Goal: Information Seeking & Learning: Find specific fact

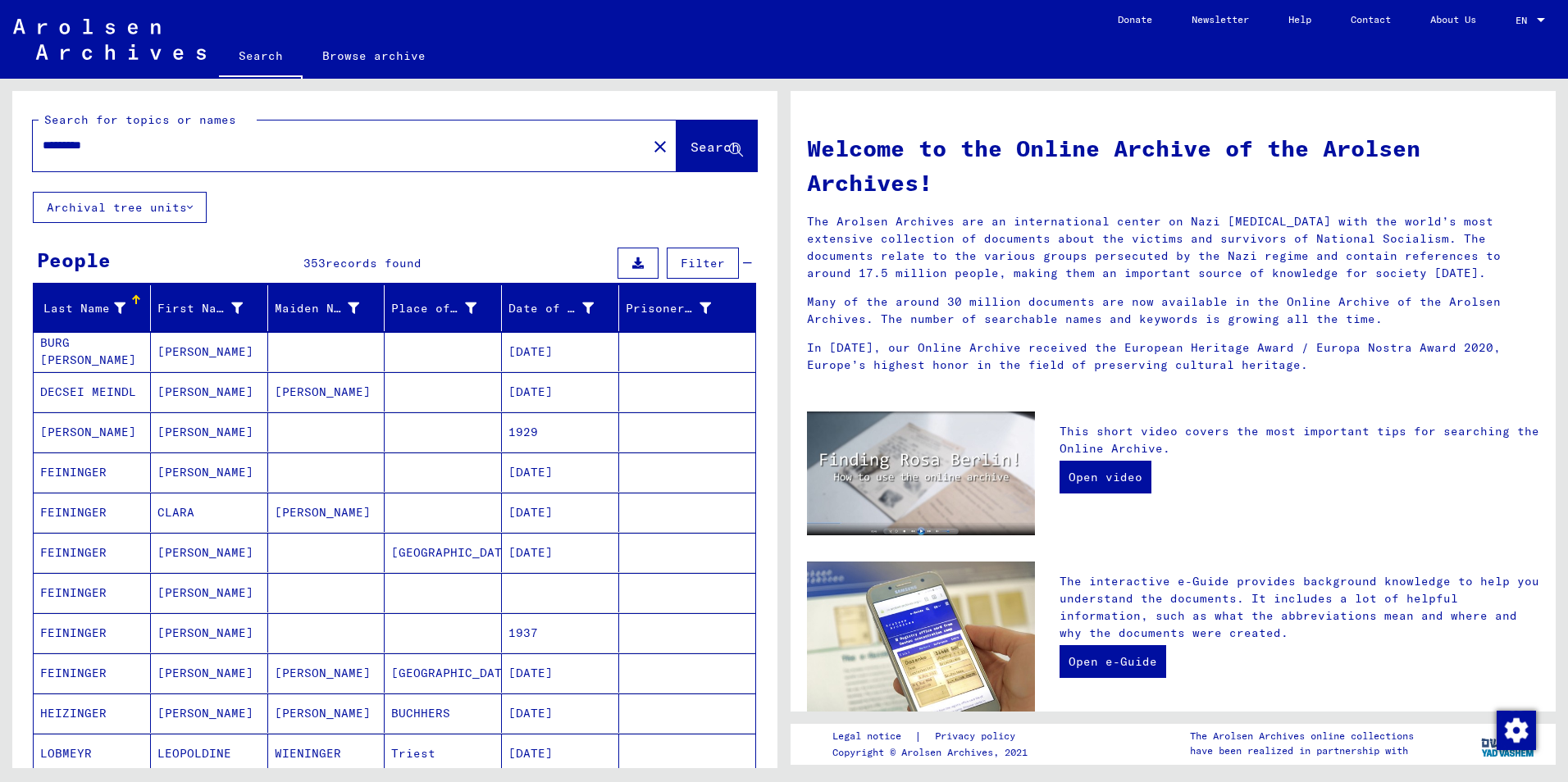
click at [166, 147] on input "*********" at bounding box center [335, 146] width 585 height 18
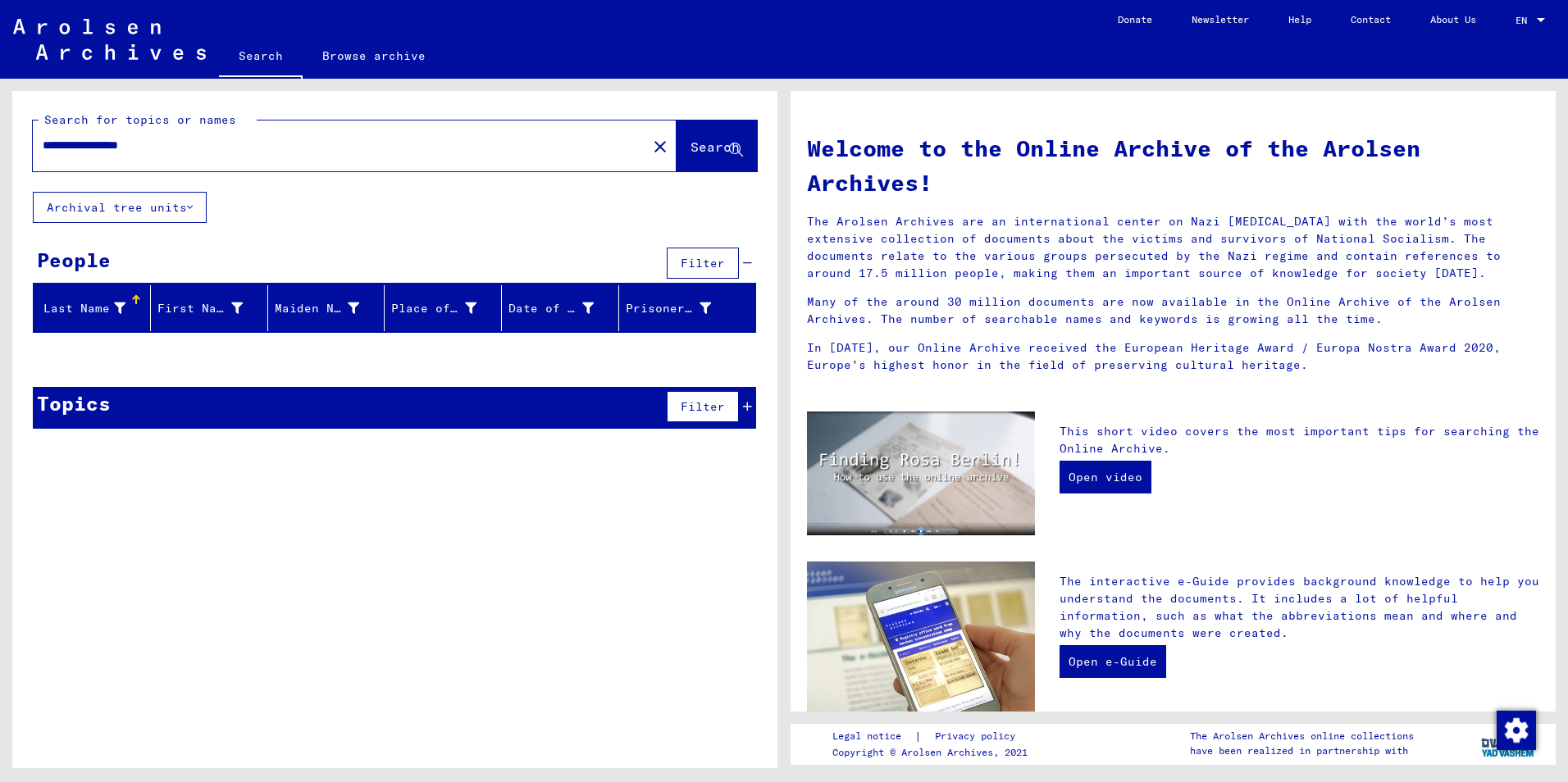
click at [152, 139] on input "**********" at bounding box center [335, 146] width 585 height 18
click at [177, 143] on input "**********" at bounding box center [335, 146] width 585 height 18
type input "*********"
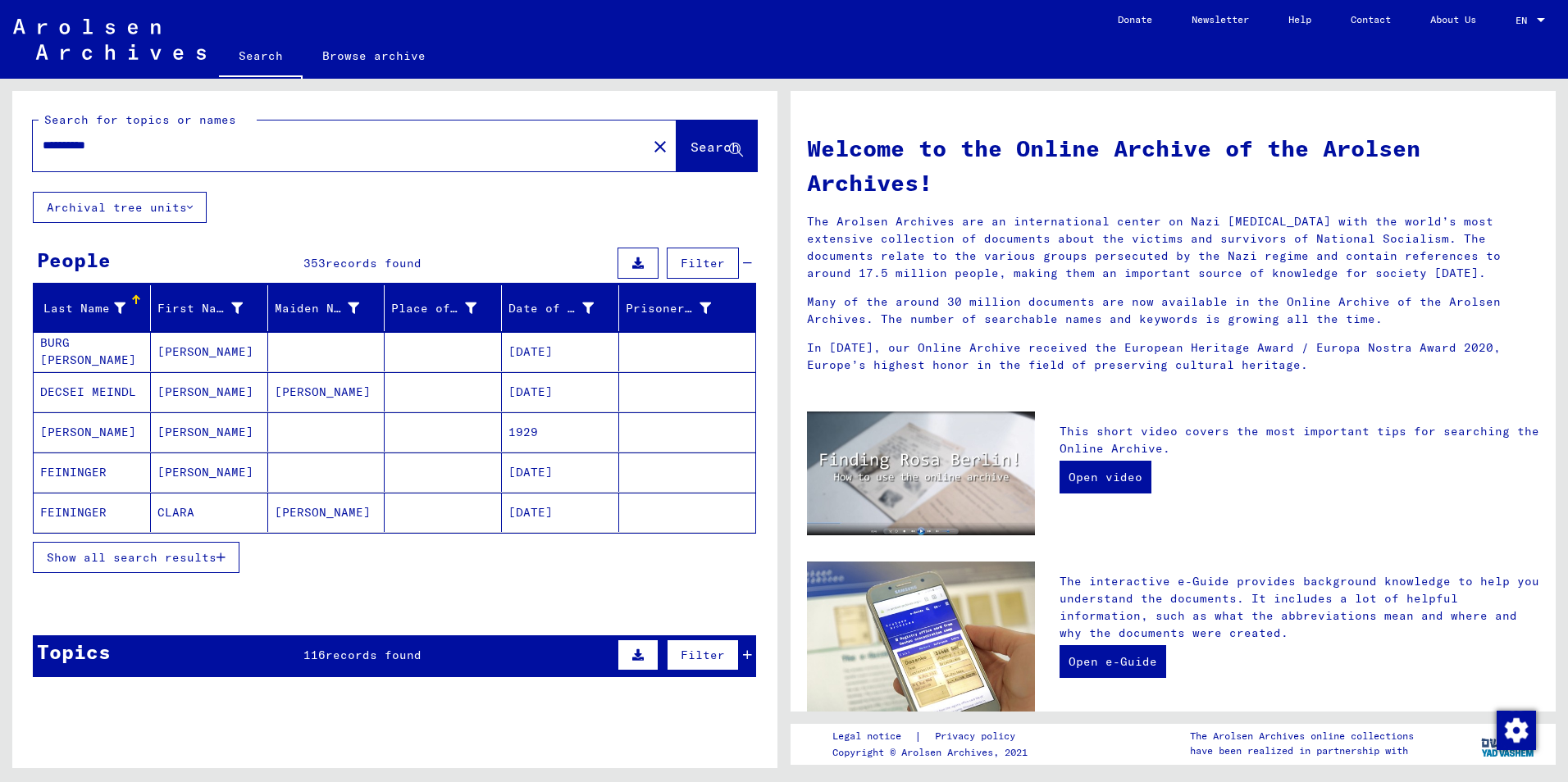
click at [130, 566] on button "Show all search results" at bounding box center [136, 557] width 207 height 31
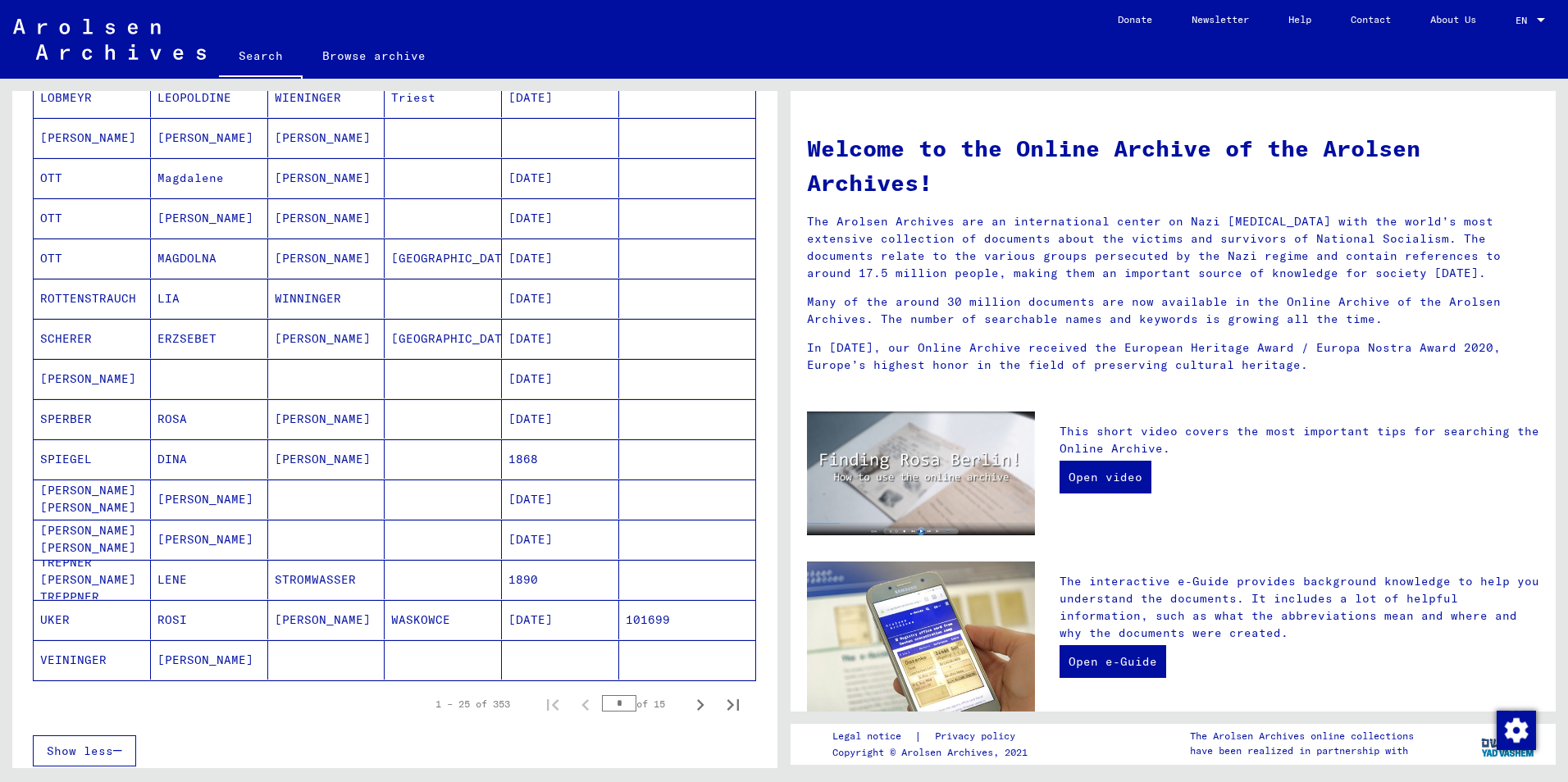
scroll to position [738, 0]
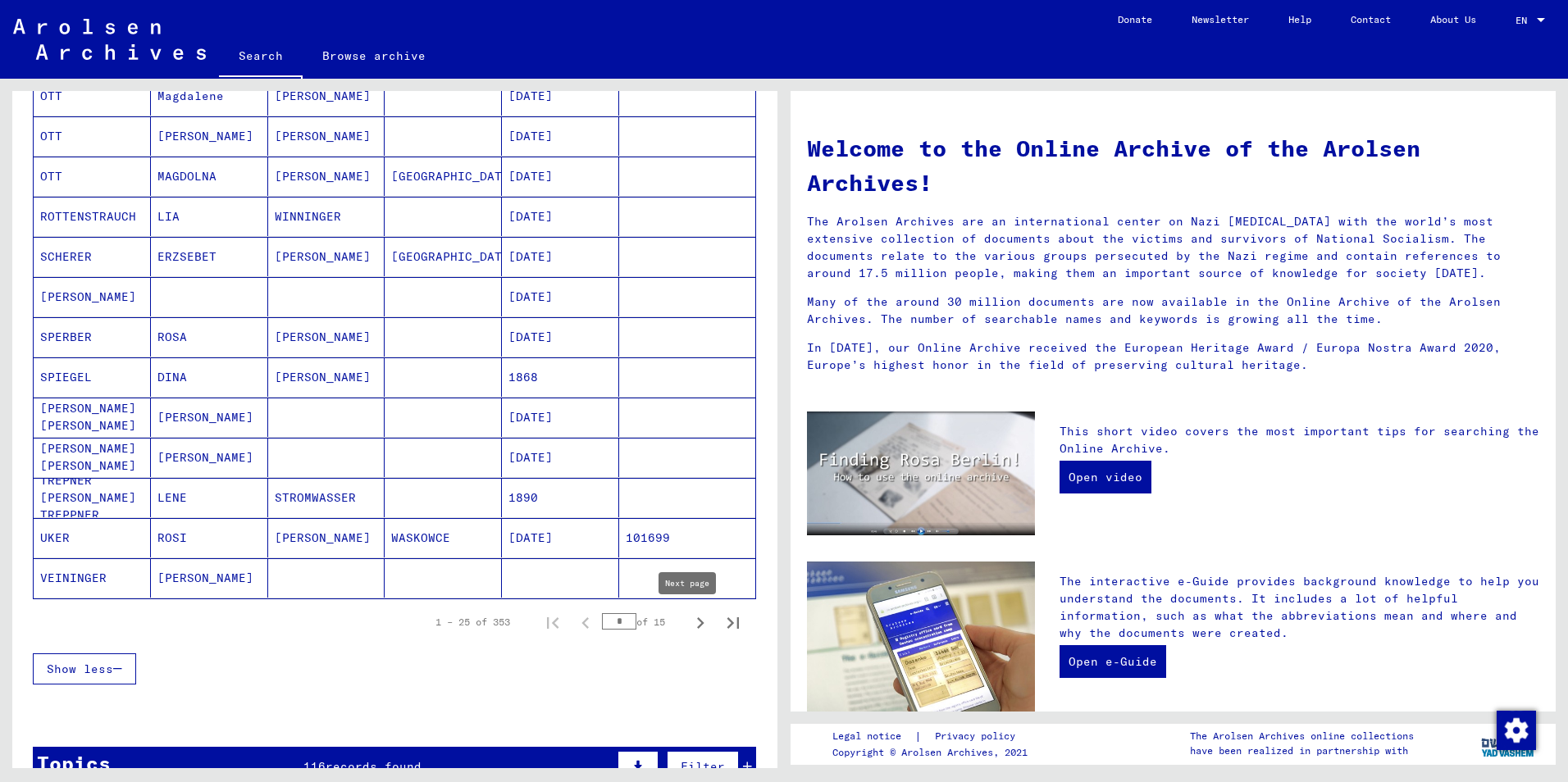
click at [697, 619] on icon "Next page" at bounding box center [701, 623] width 7 height 11
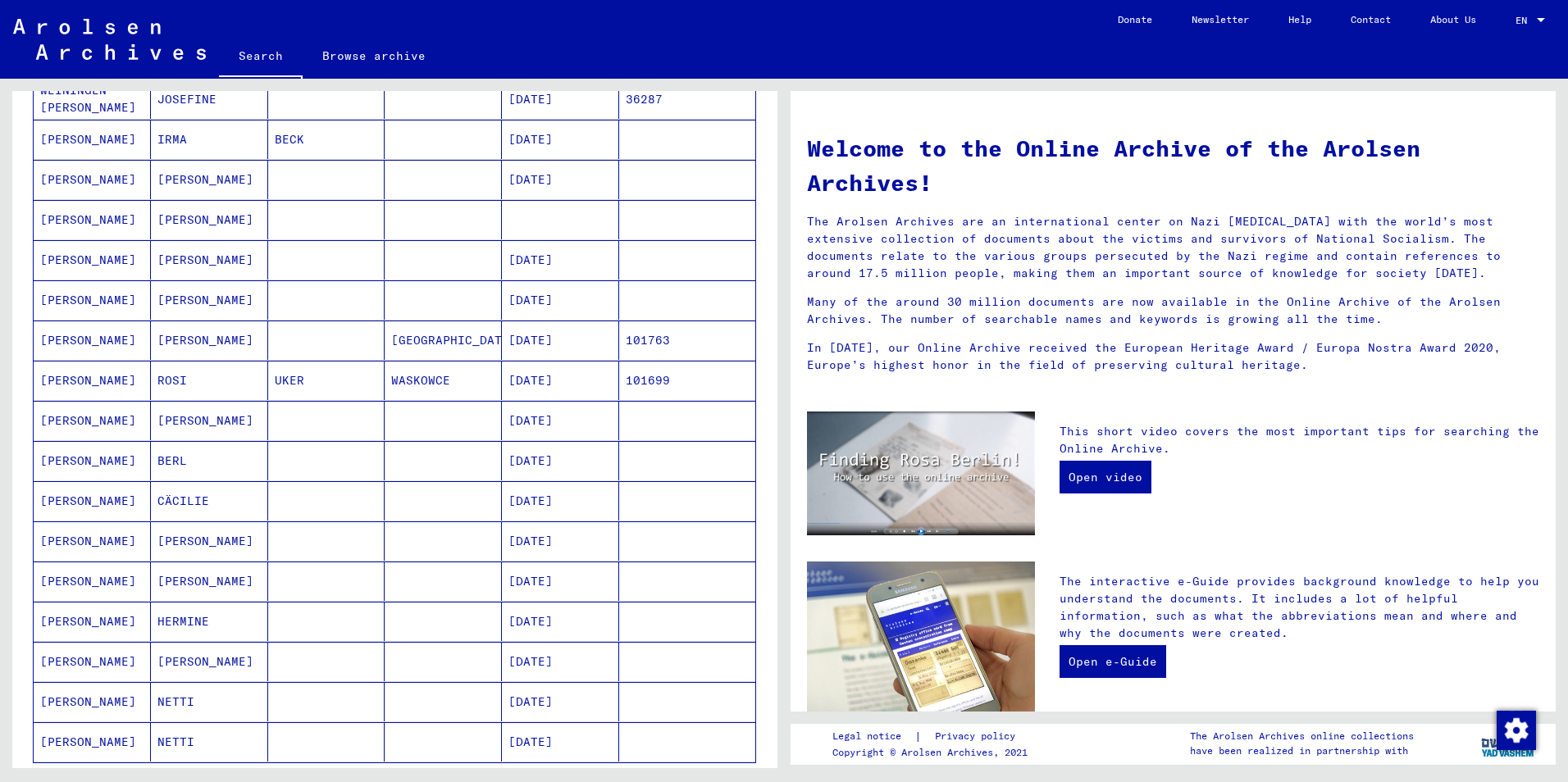
scroll to position [656, 0]
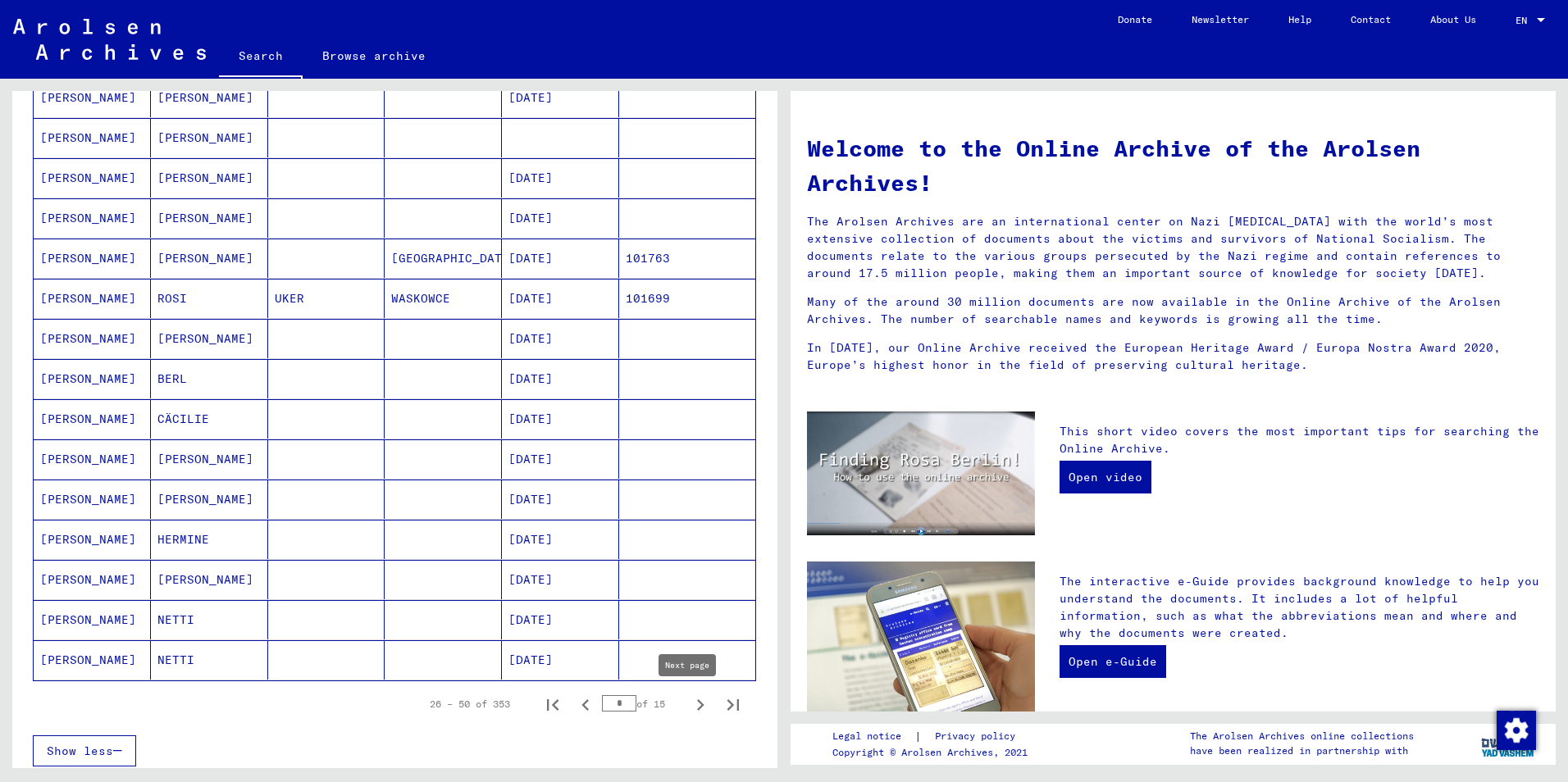
click at [697, 704] on icon "Next page" at bounding box center [701, 705] width 7 height 11
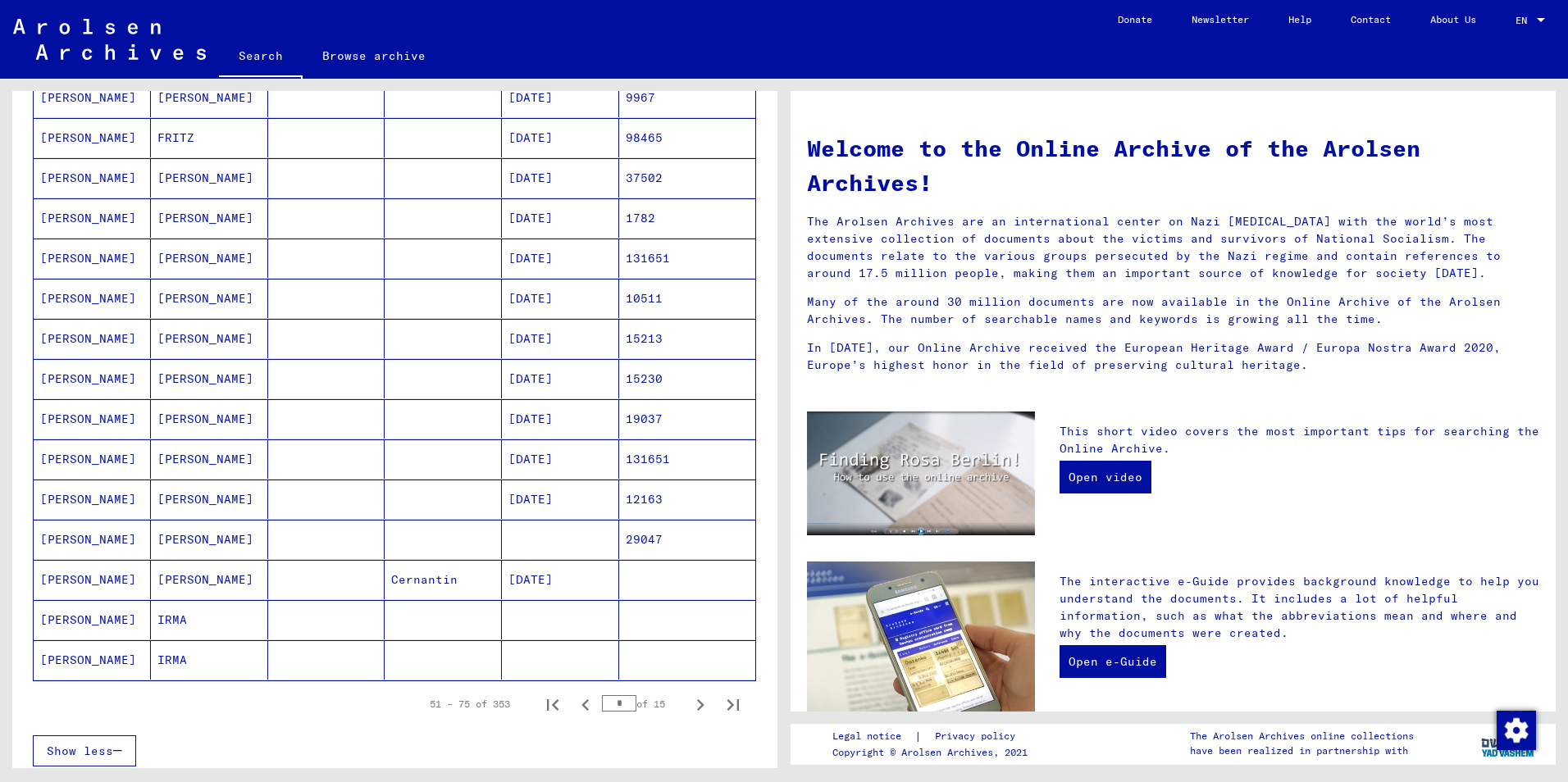
scroll to position [820, 0]
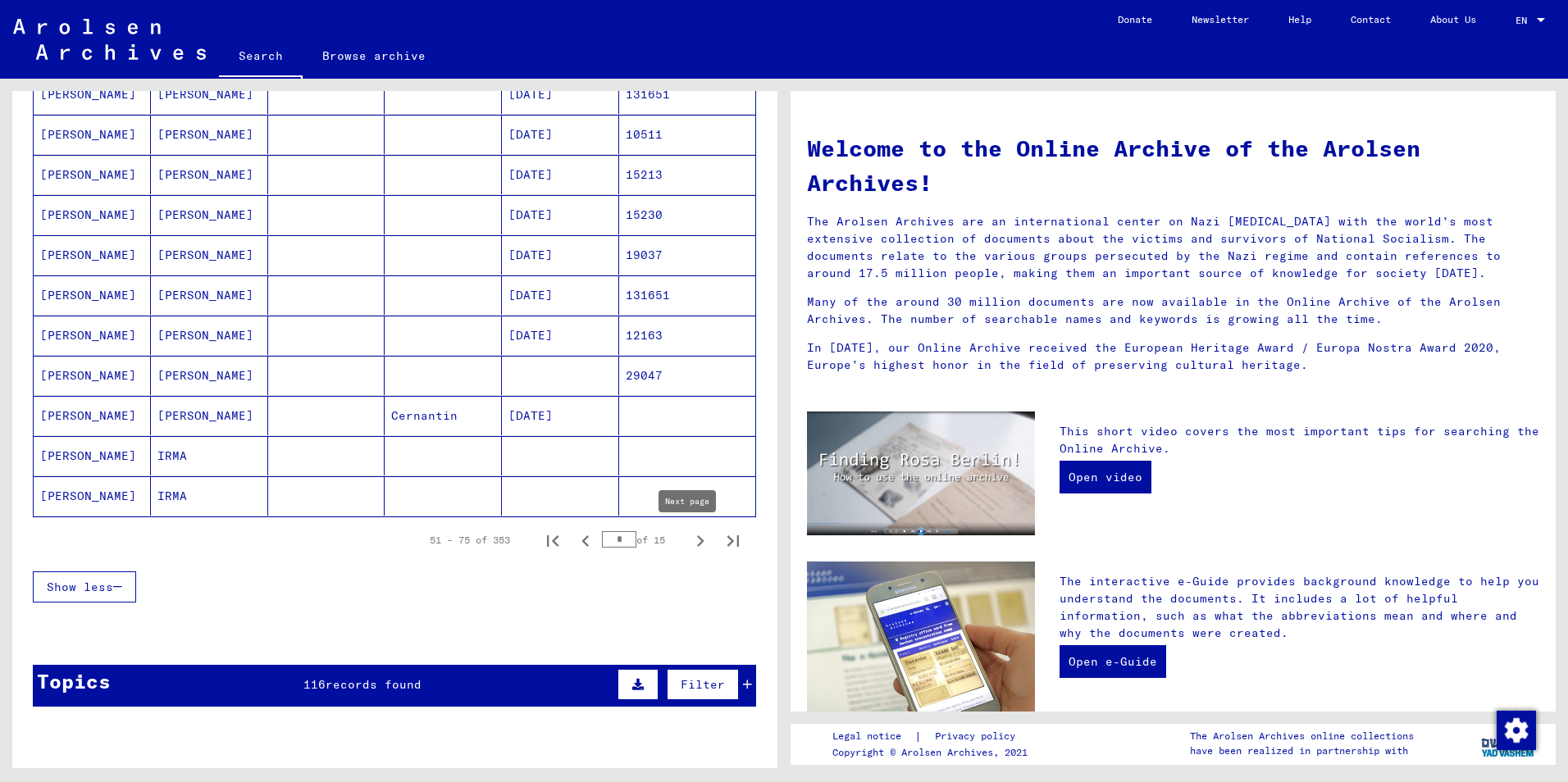
drag, startPoint x: 683, startPoint y: 542, endPoint x: 669, endPoint y: 541, distance: 14.0
click at [688, 542] on icon "Next page" at bounding box center [700, 542] width 23 height 23
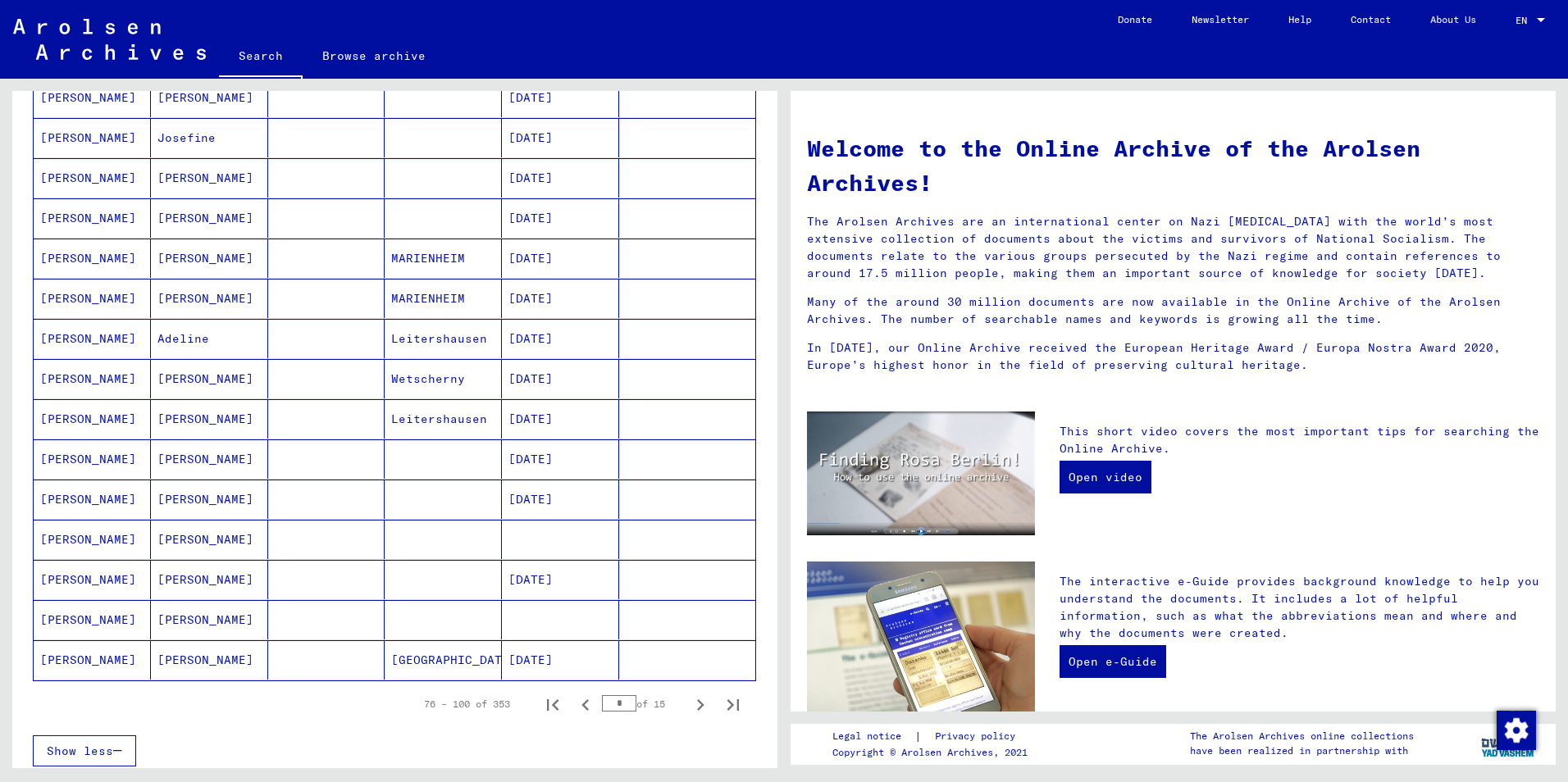
scroll to position [984, 0]
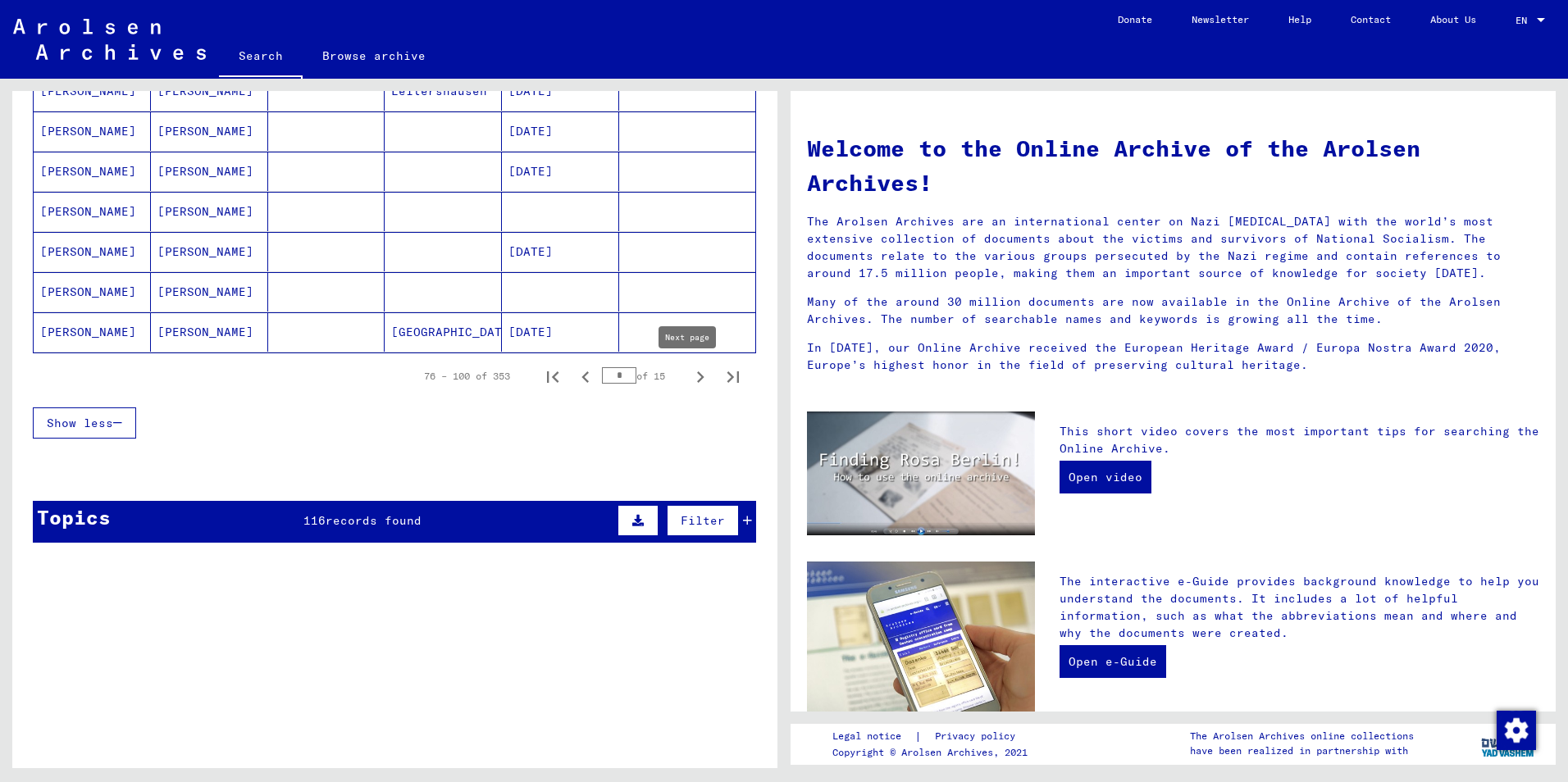
click at [697, 374] on icon "Next page" at bounding box center [701, 377] width 7 height 11
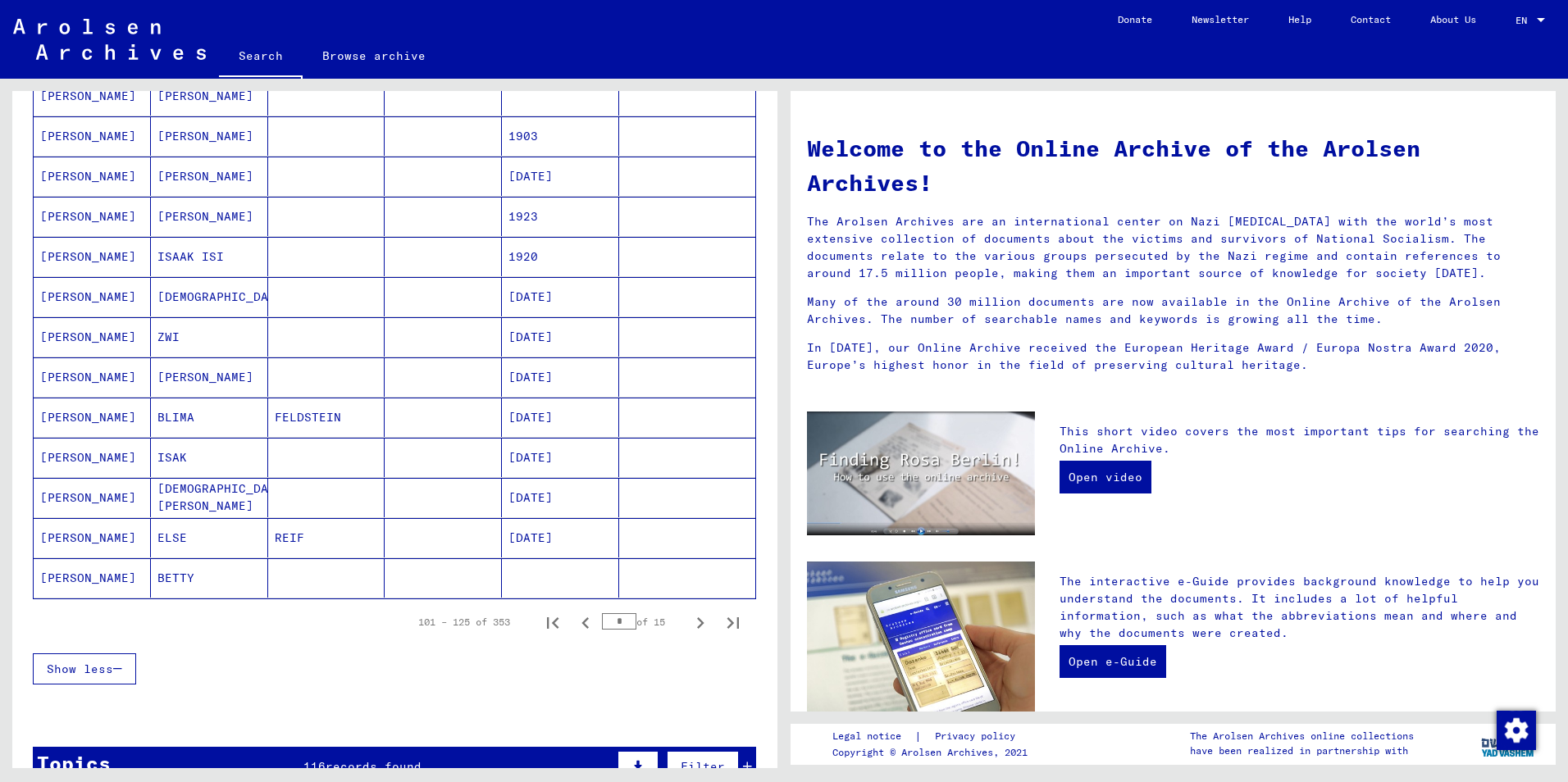
scroll to position [820, 0]
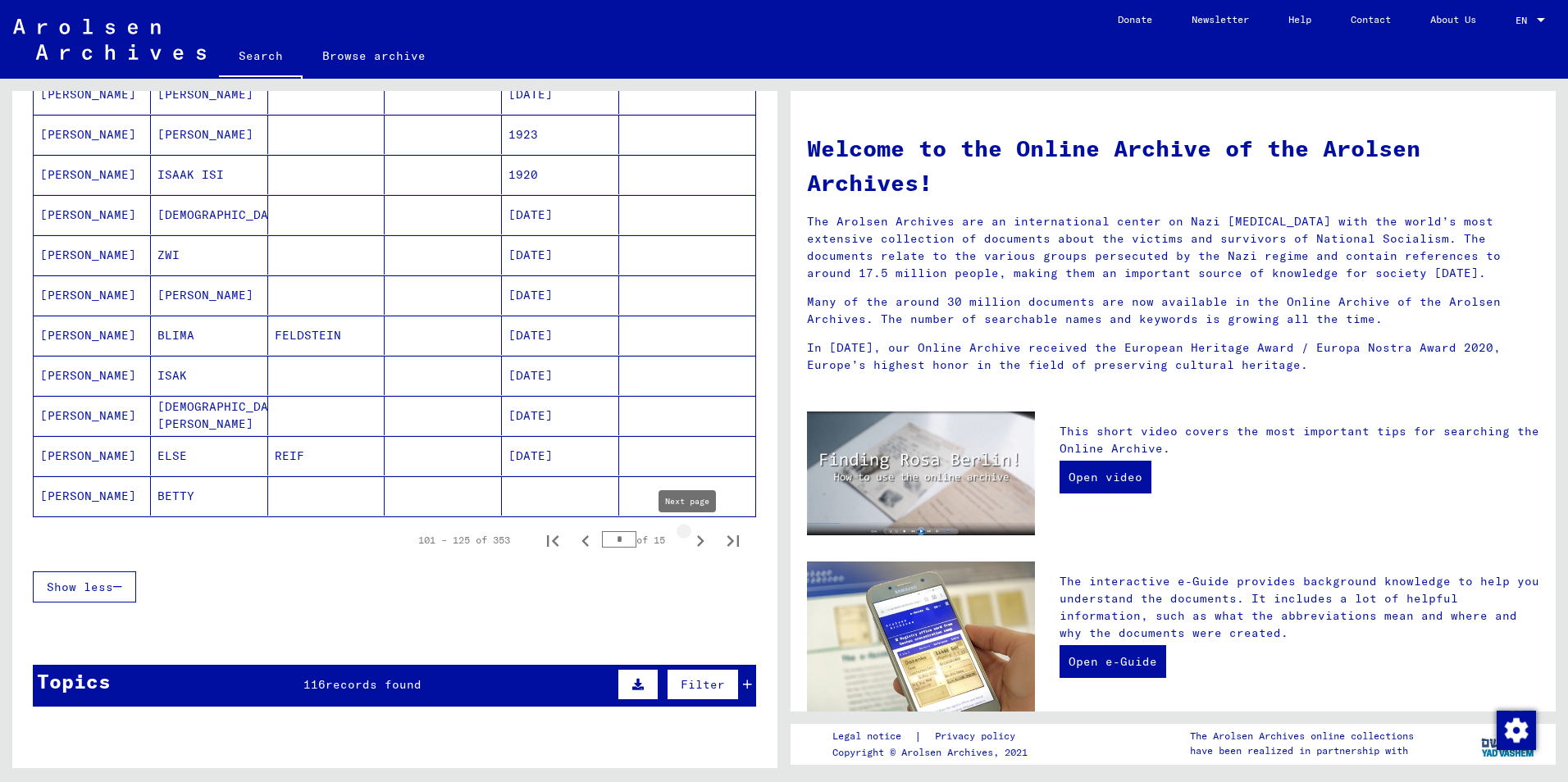
drag, startPoint x: 691, startPoint y: 541, endPoint x: 568, endPoint y: 550, distance: 123.3
click at [691, 539] on icon "Next page" at bounding box center [700, 542] width 23 height 23
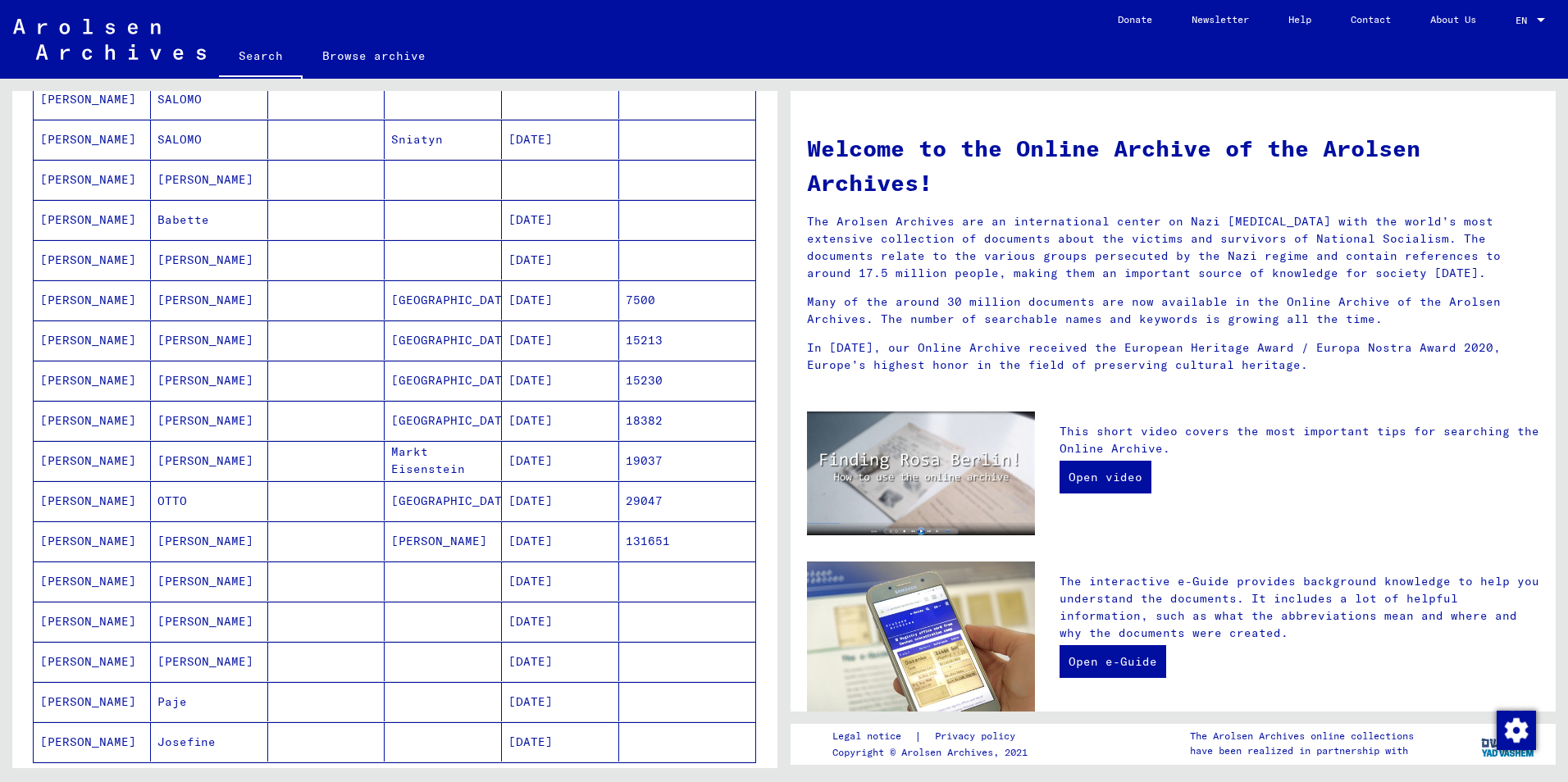
scroll to position [656, 0]
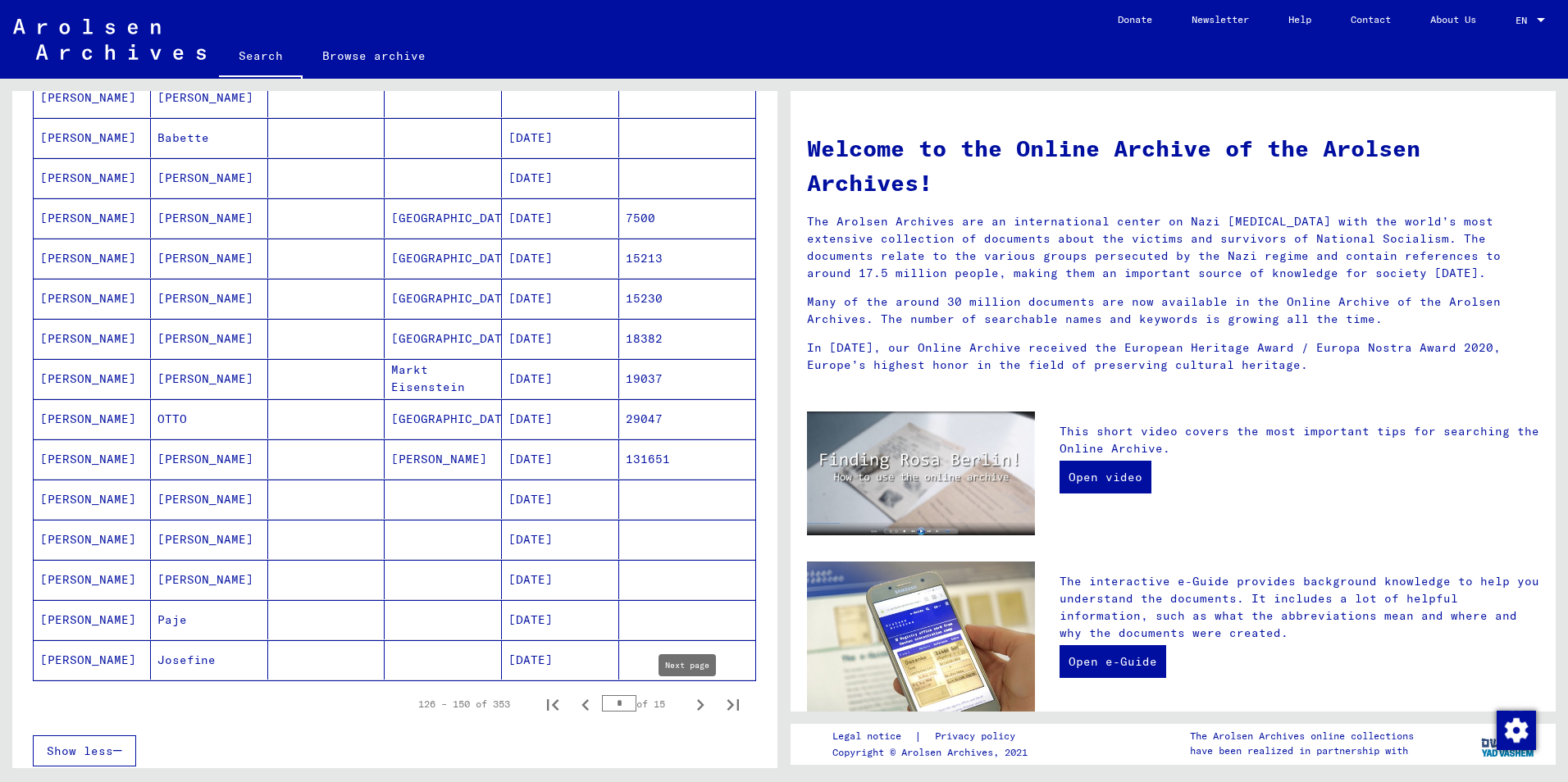
click at [691, 704] on icon "Next page" at bounding box center [700, 705] width 23 height 23
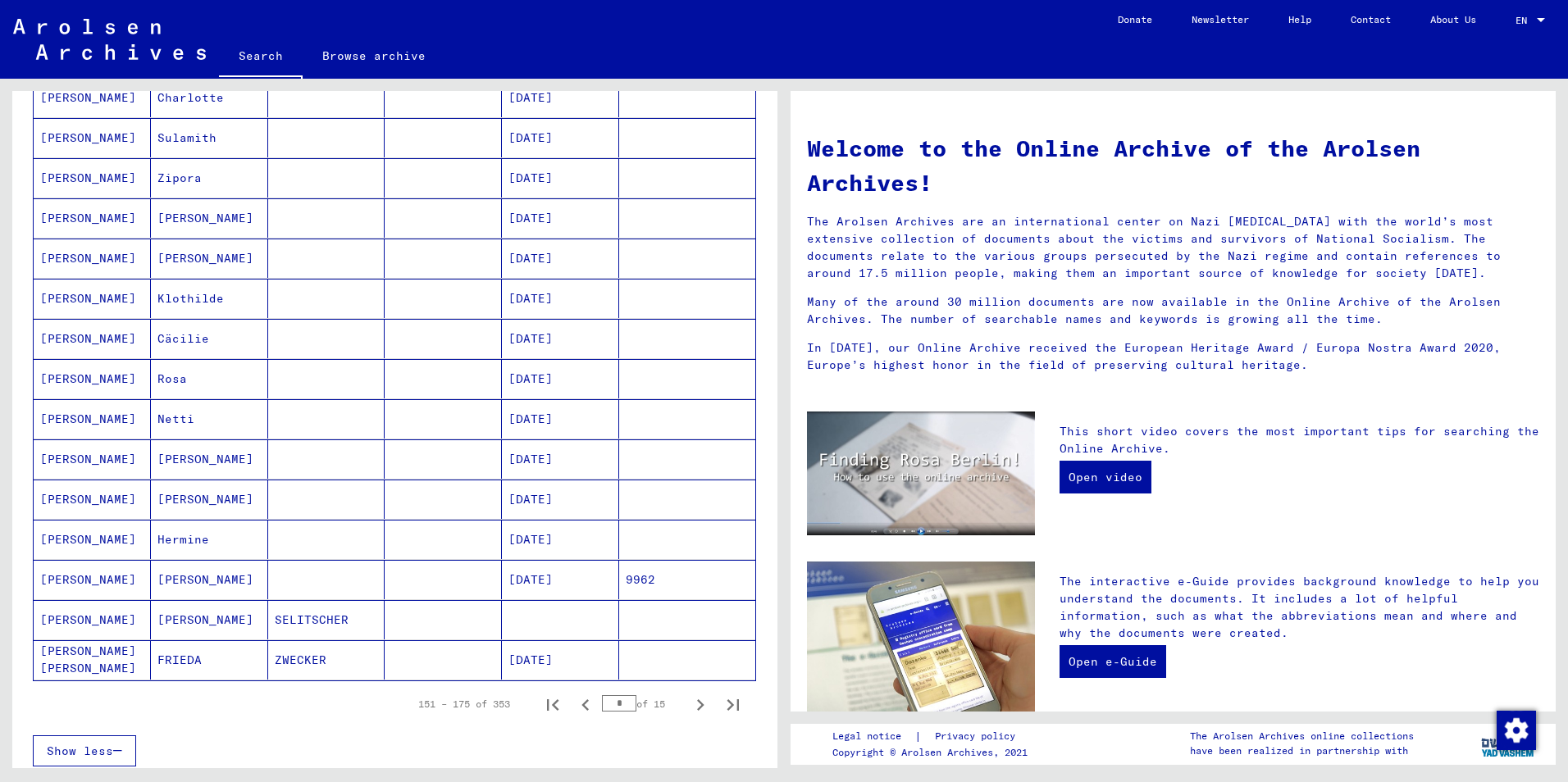
scroll to position [574, 0]
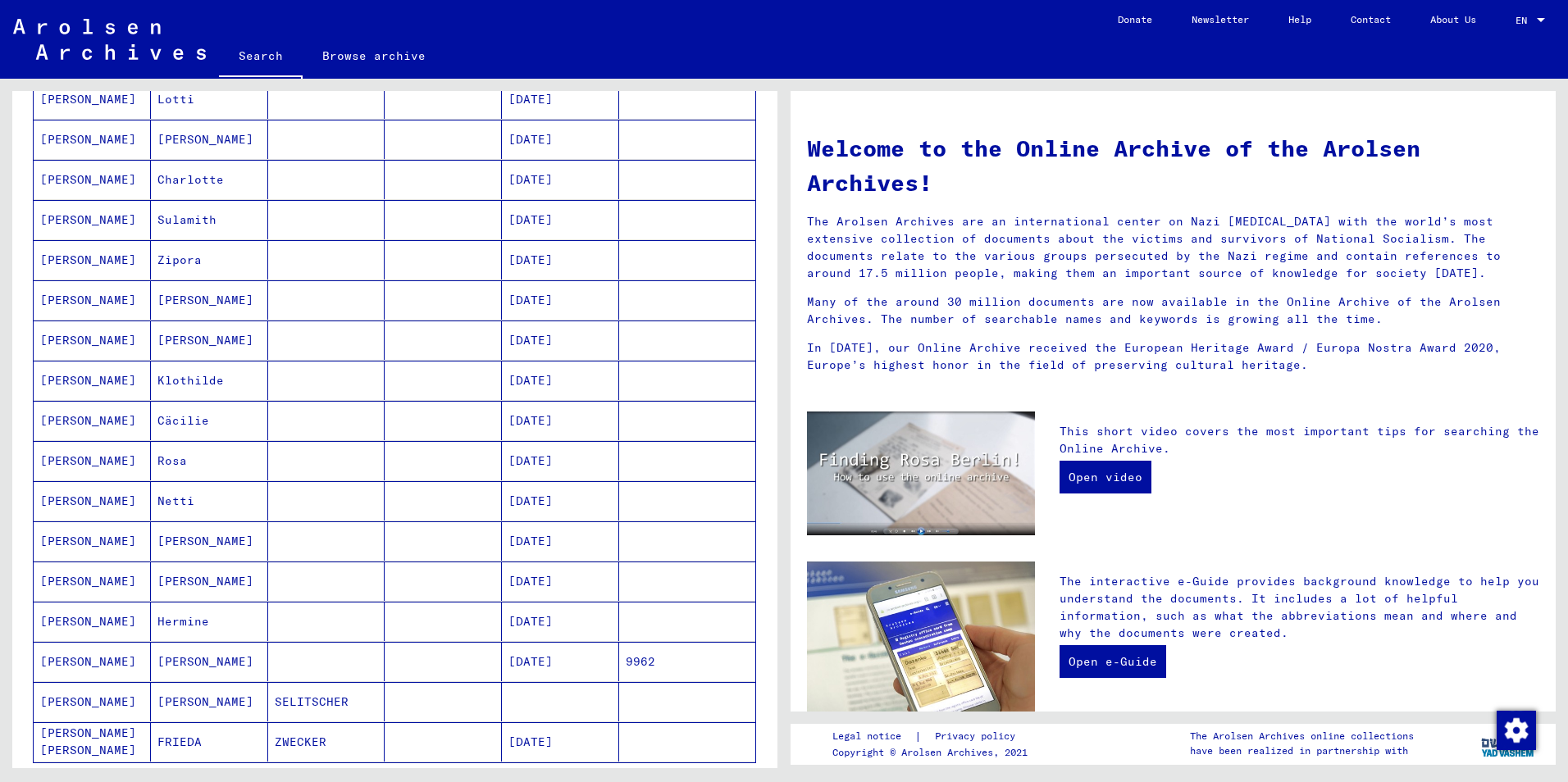
click at [62, 256] on mat-cell "[PERSON_NAME]" at bounding box center [92, 260] width 117 height 40
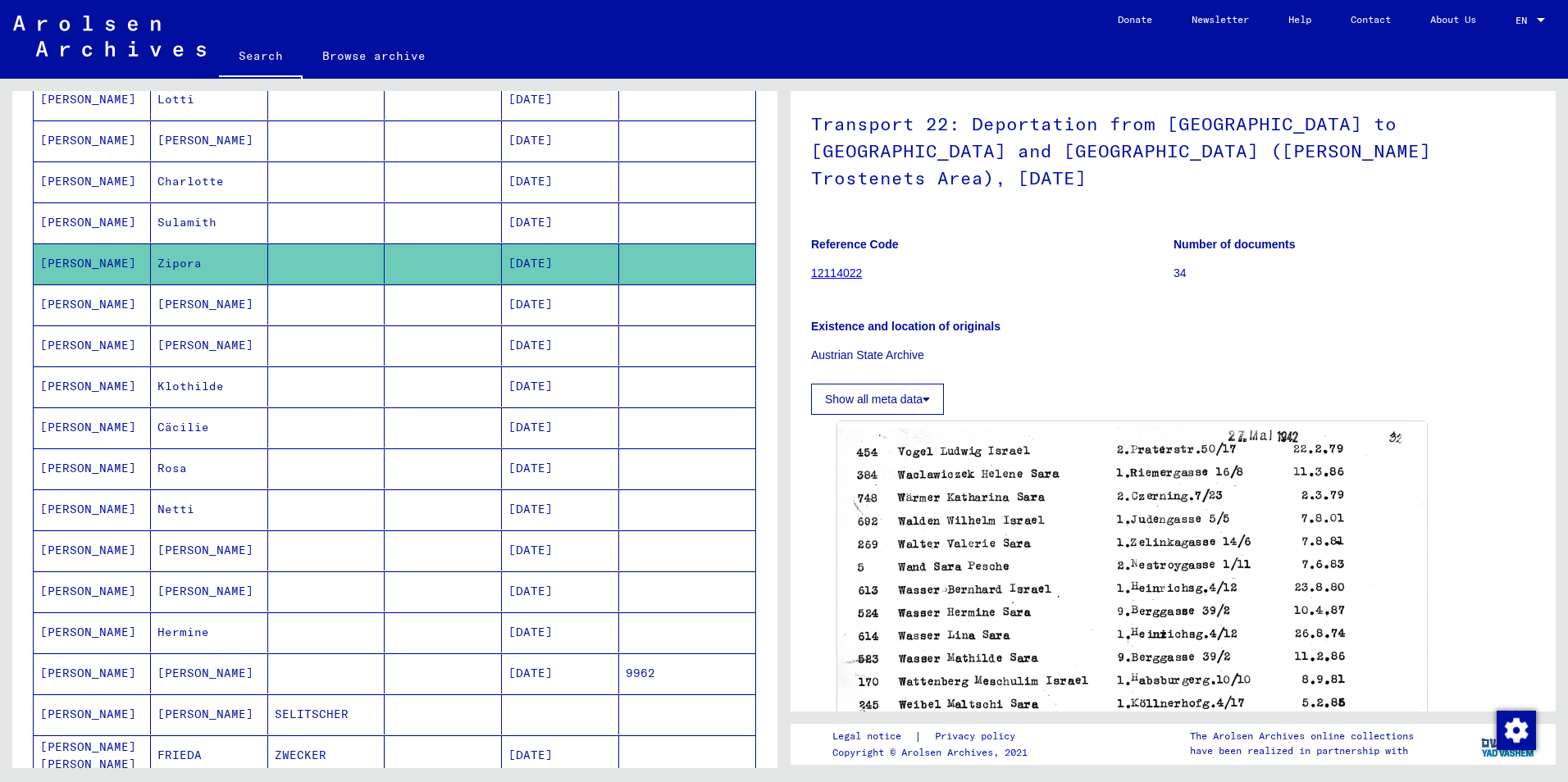
scroll to position [662, 0]
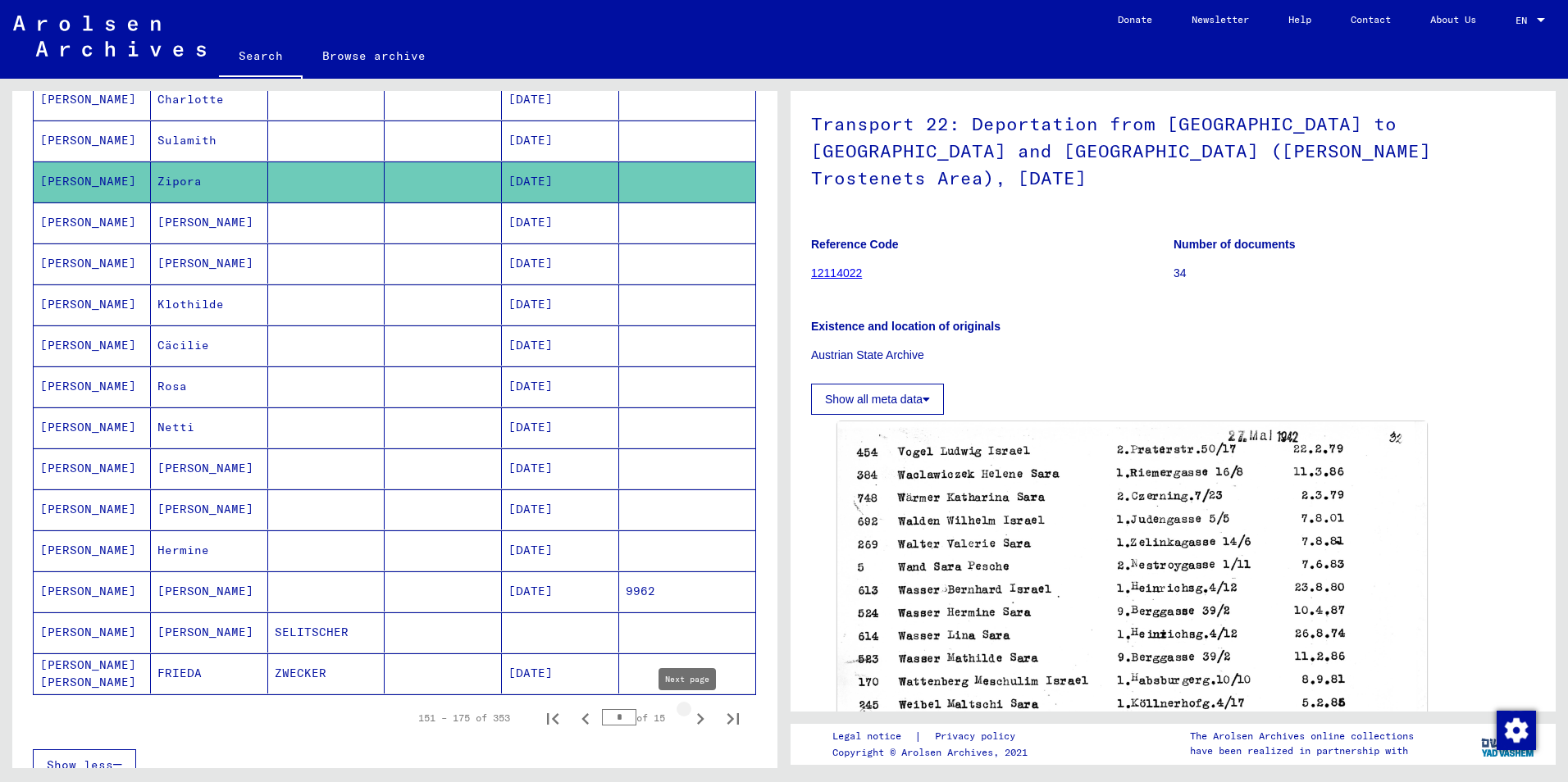
click at [688, 719] on icon "Next page" at bounding box center [700, 719] width 23 height 23
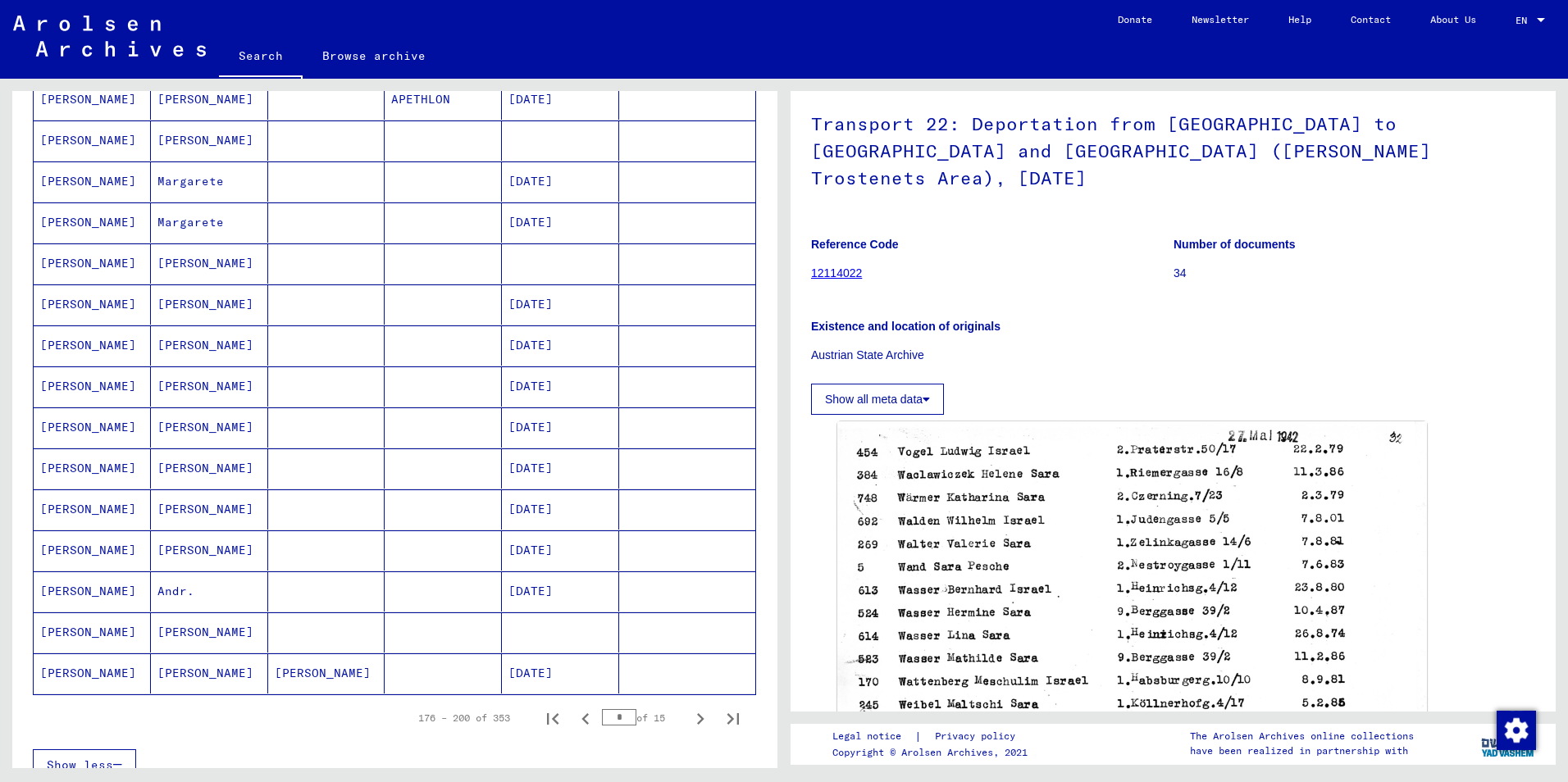
scroll to position [745, 0]
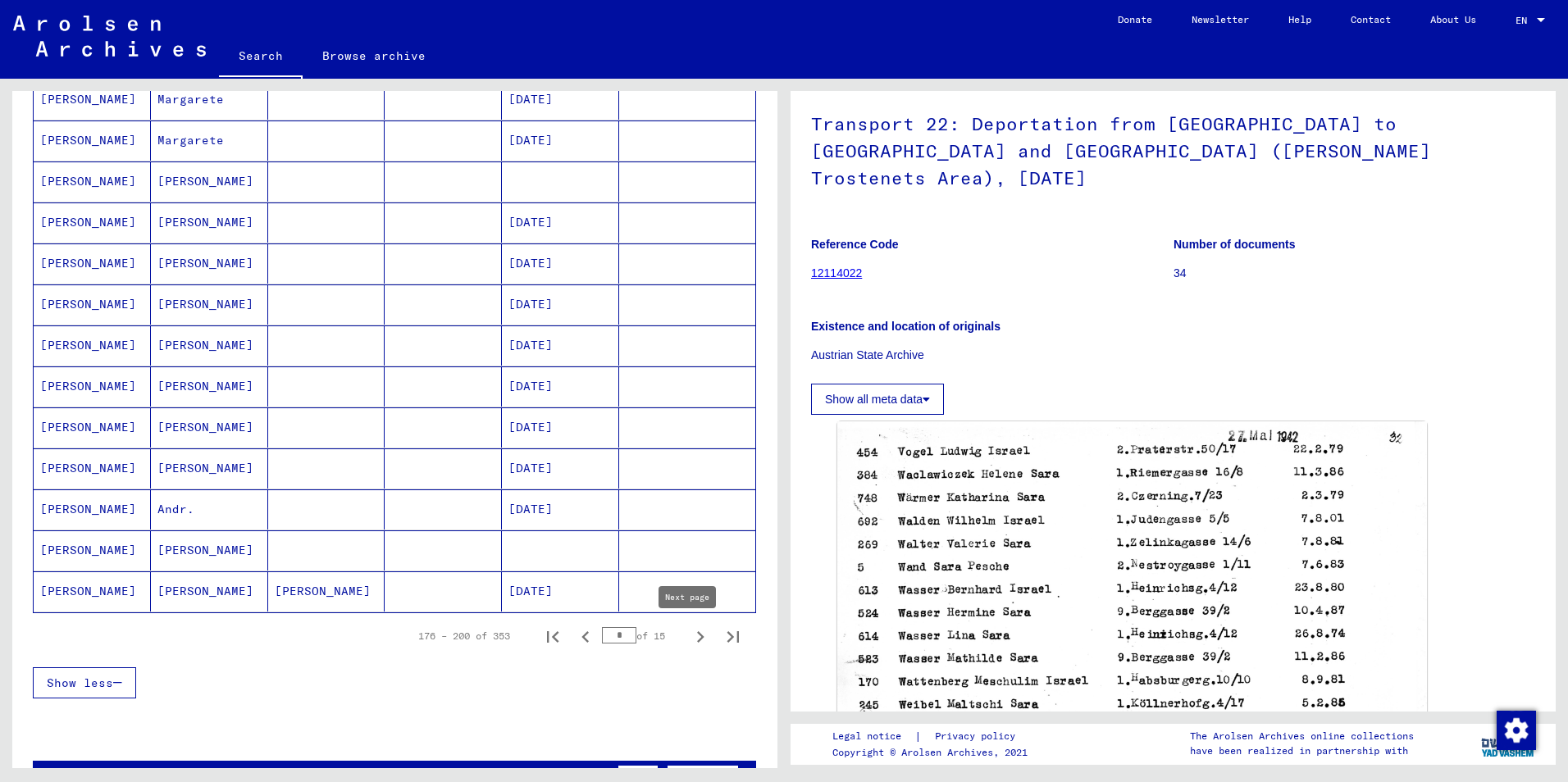
click at [690, 635] on icon "Next page" at bounding box center [700, 638] width 23 height 23
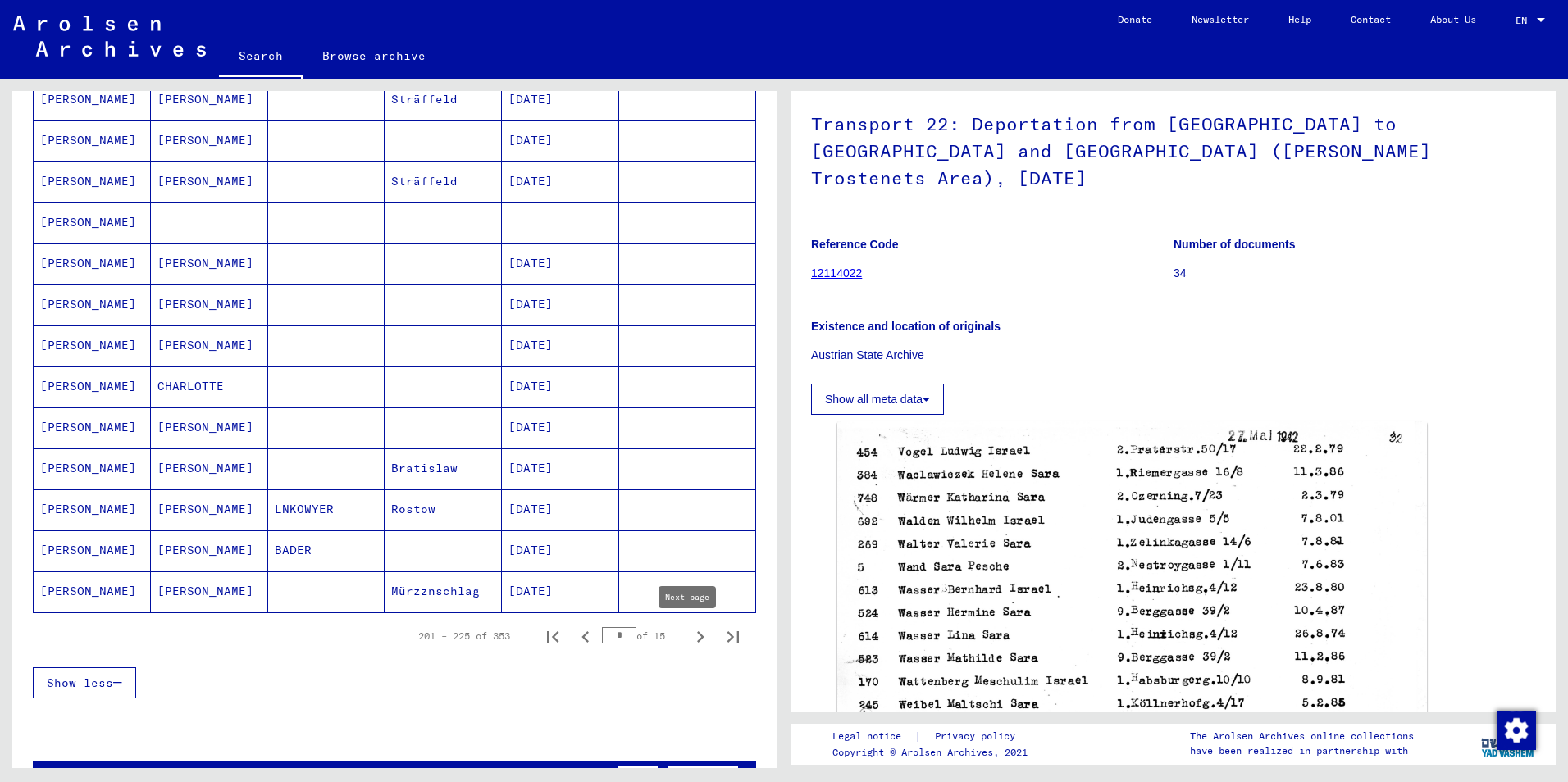
click at [688, 638] on icon "Next page" at bounding box center [700, 638] width 23 height 23
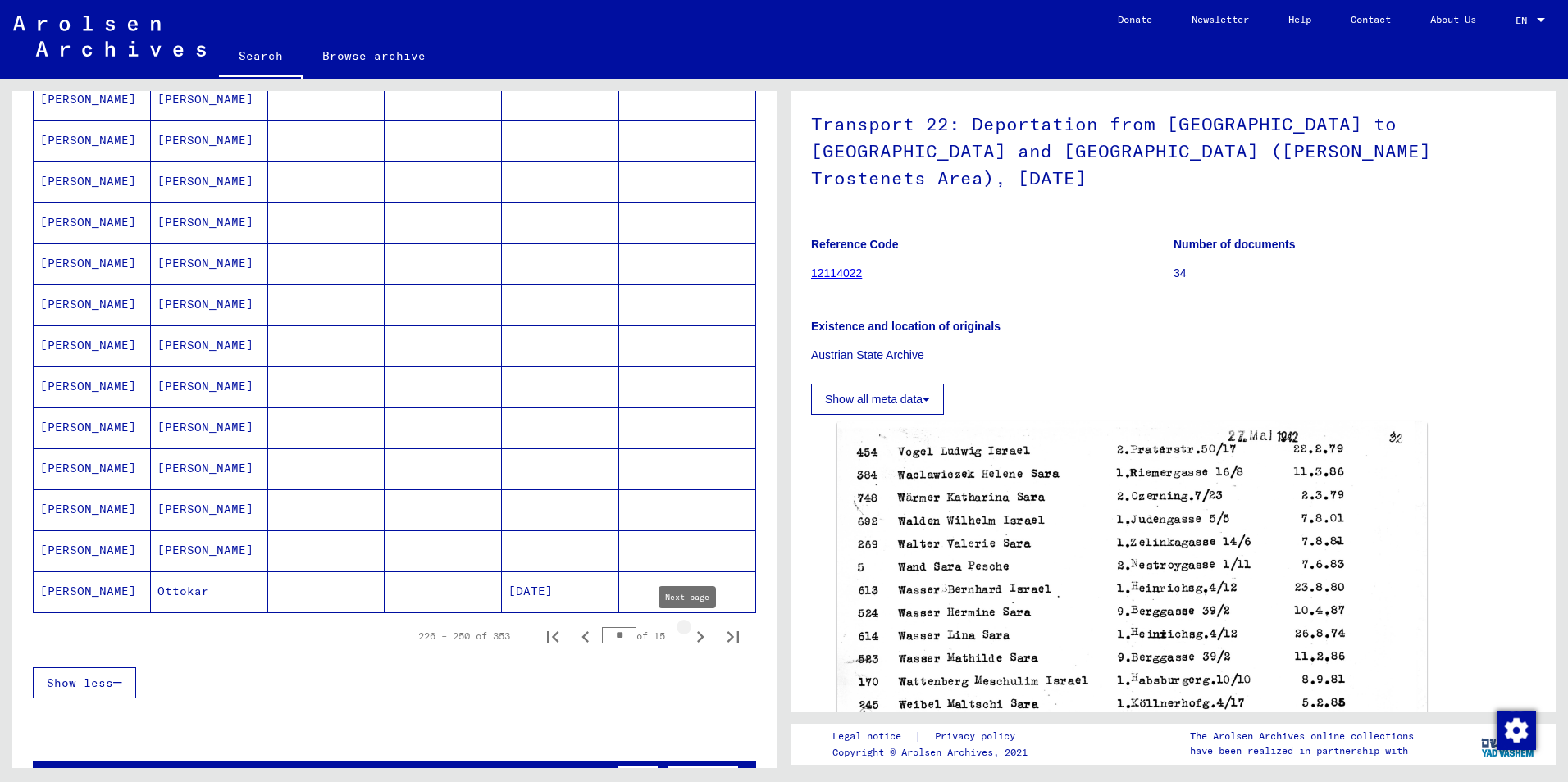
click at [697, 637] on icon "Next page" at bounding box center [701, 637] width 7 height 11
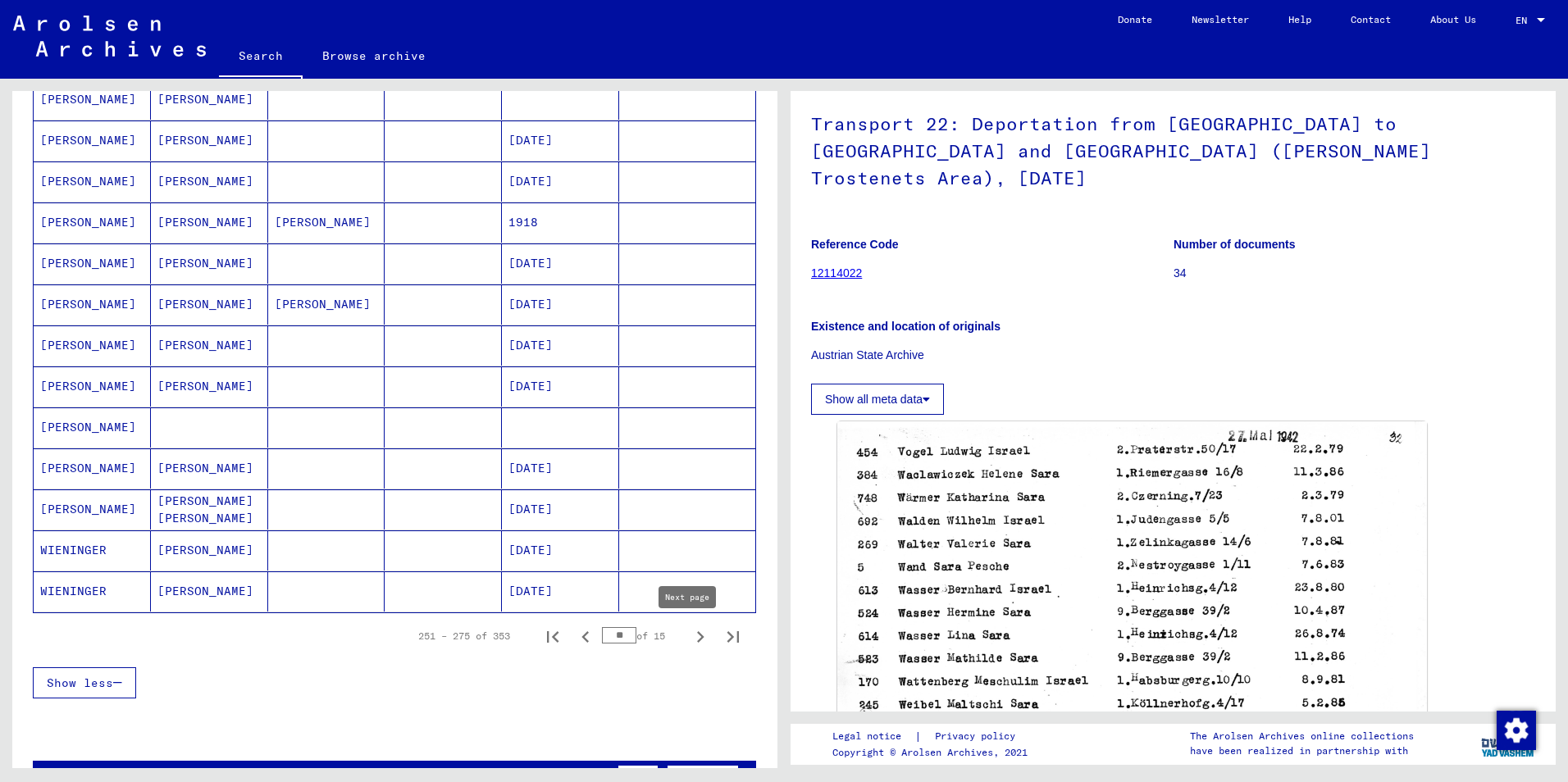
click at [697, 636] on icon "Next page" at bounding box center [701, 637] width 7 height 11
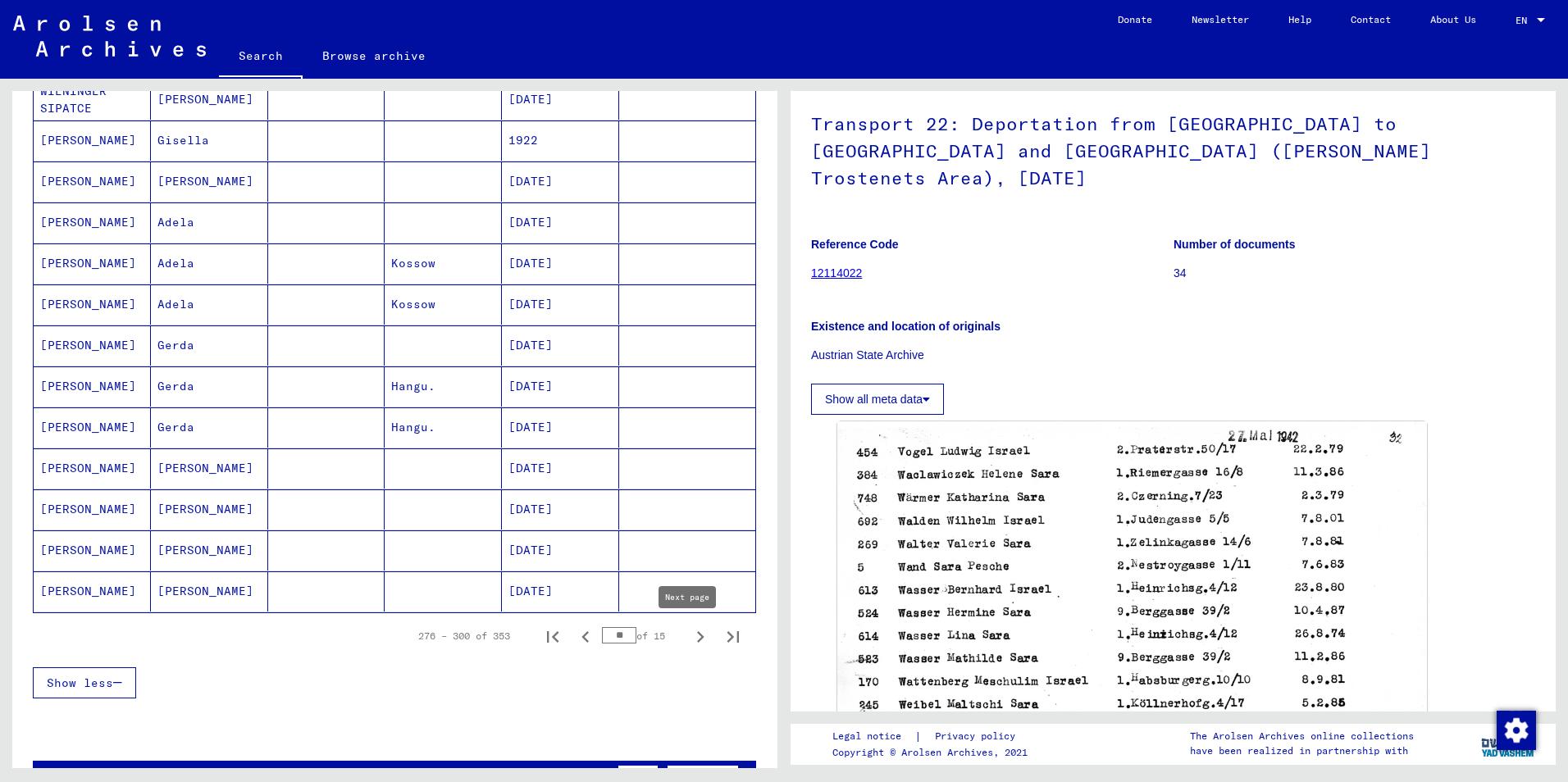
click at [688, 638] on icon "Next page" at bounding box center [700, 638] width 23 height 23
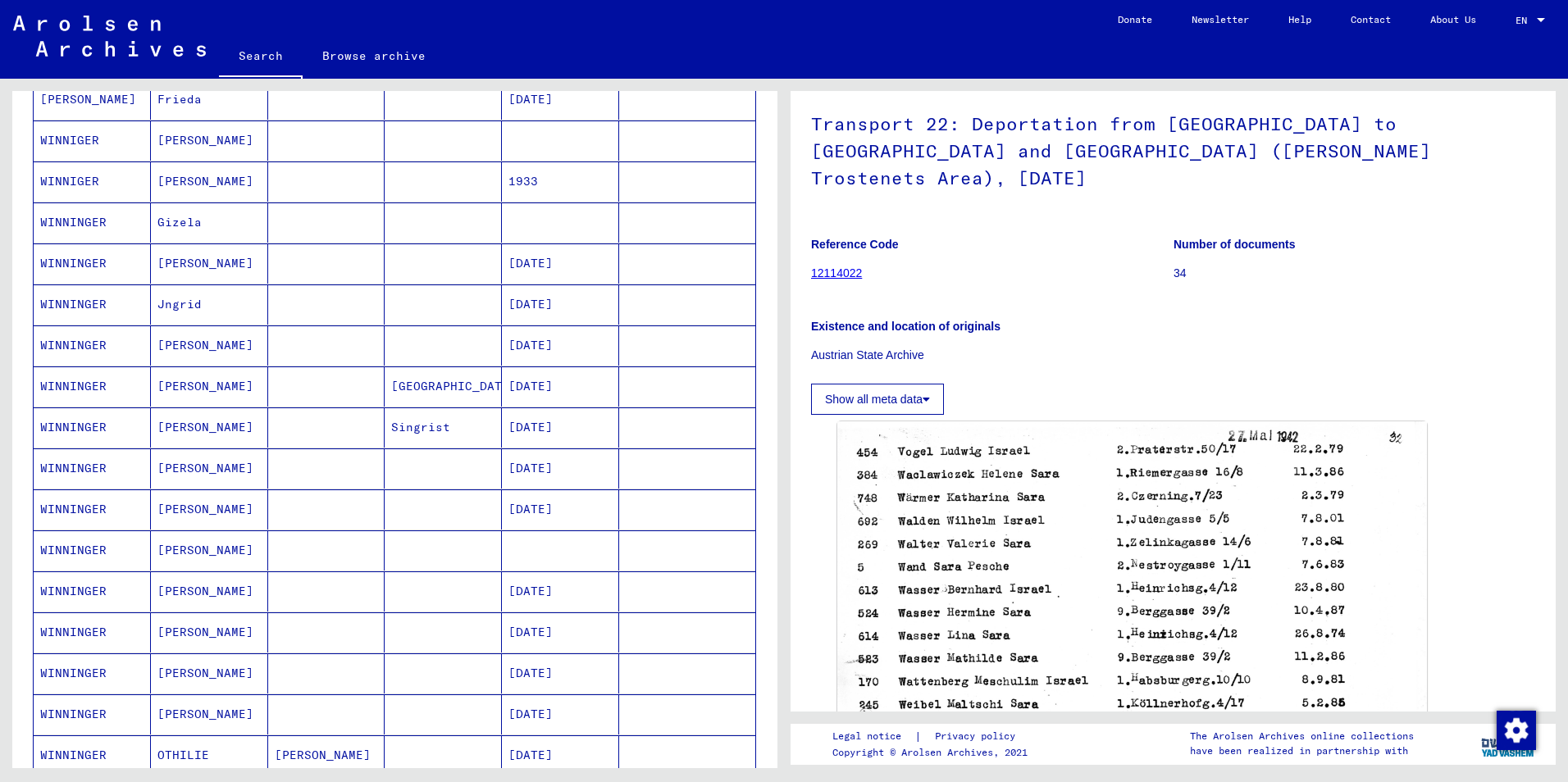
scroll to position [827, 0]
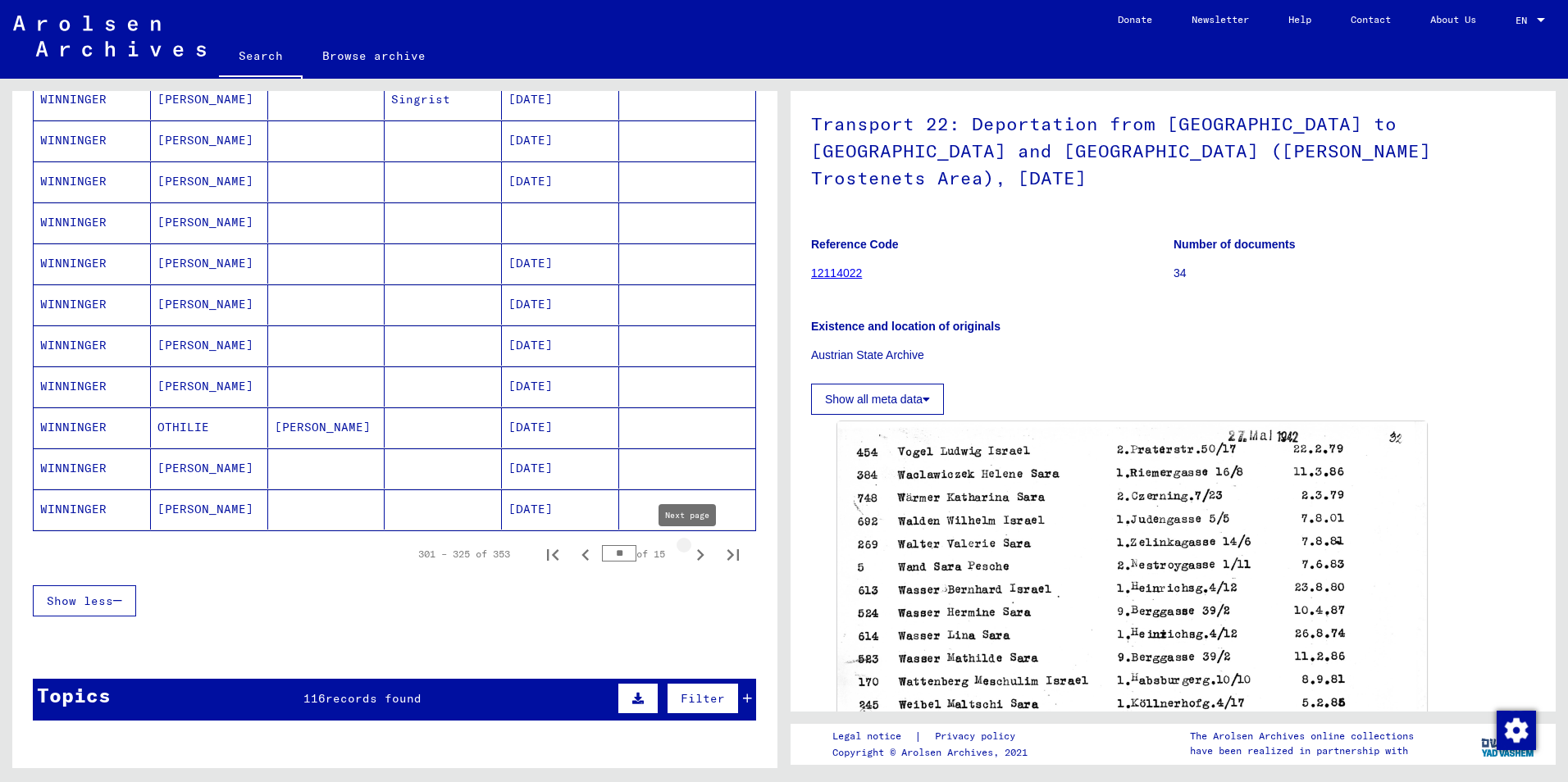
click at [688, 555] on icon "Next page" at bounding box center [700, 555] width 23 height 23
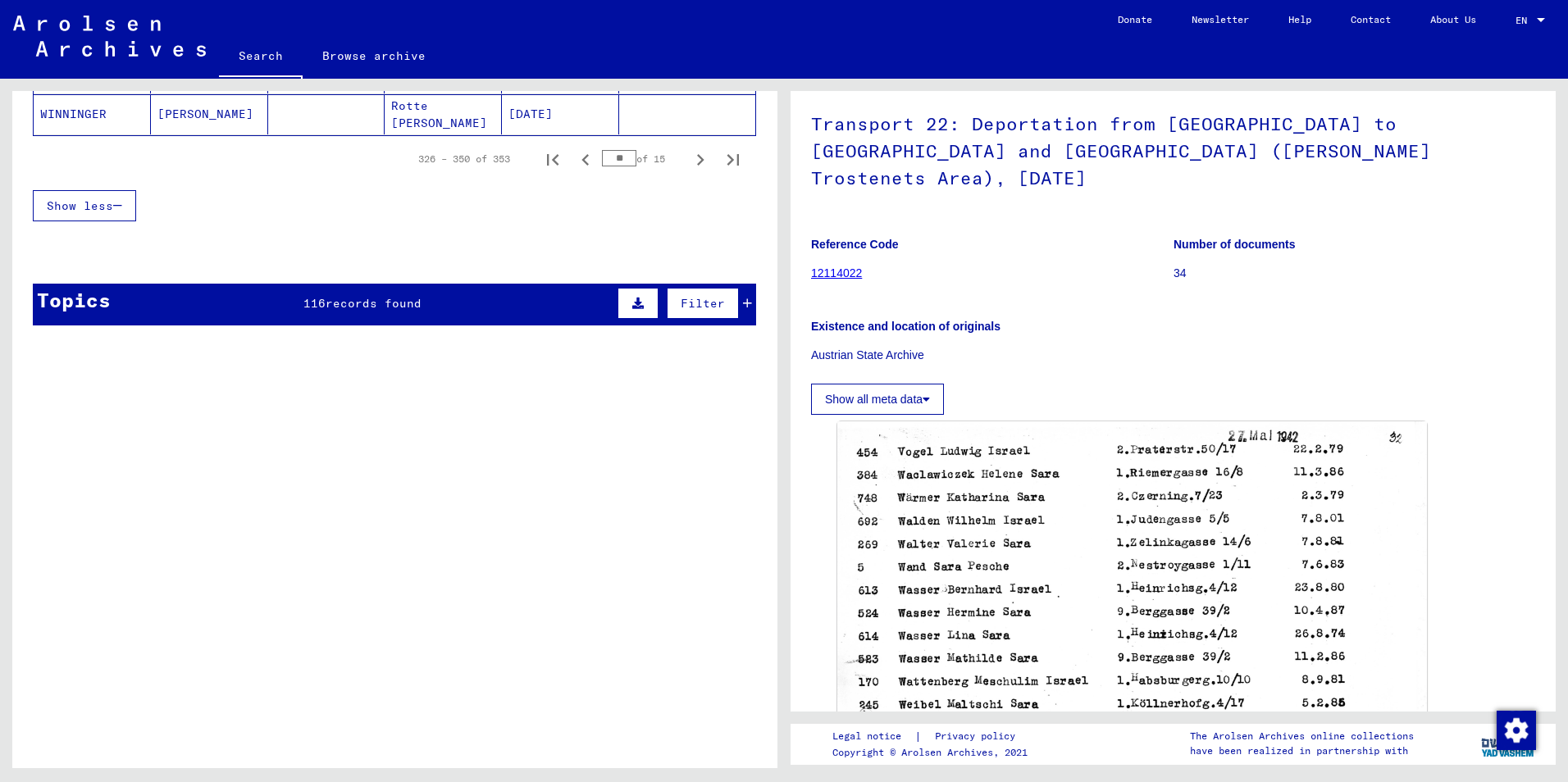
scroll to position [1058, 0]
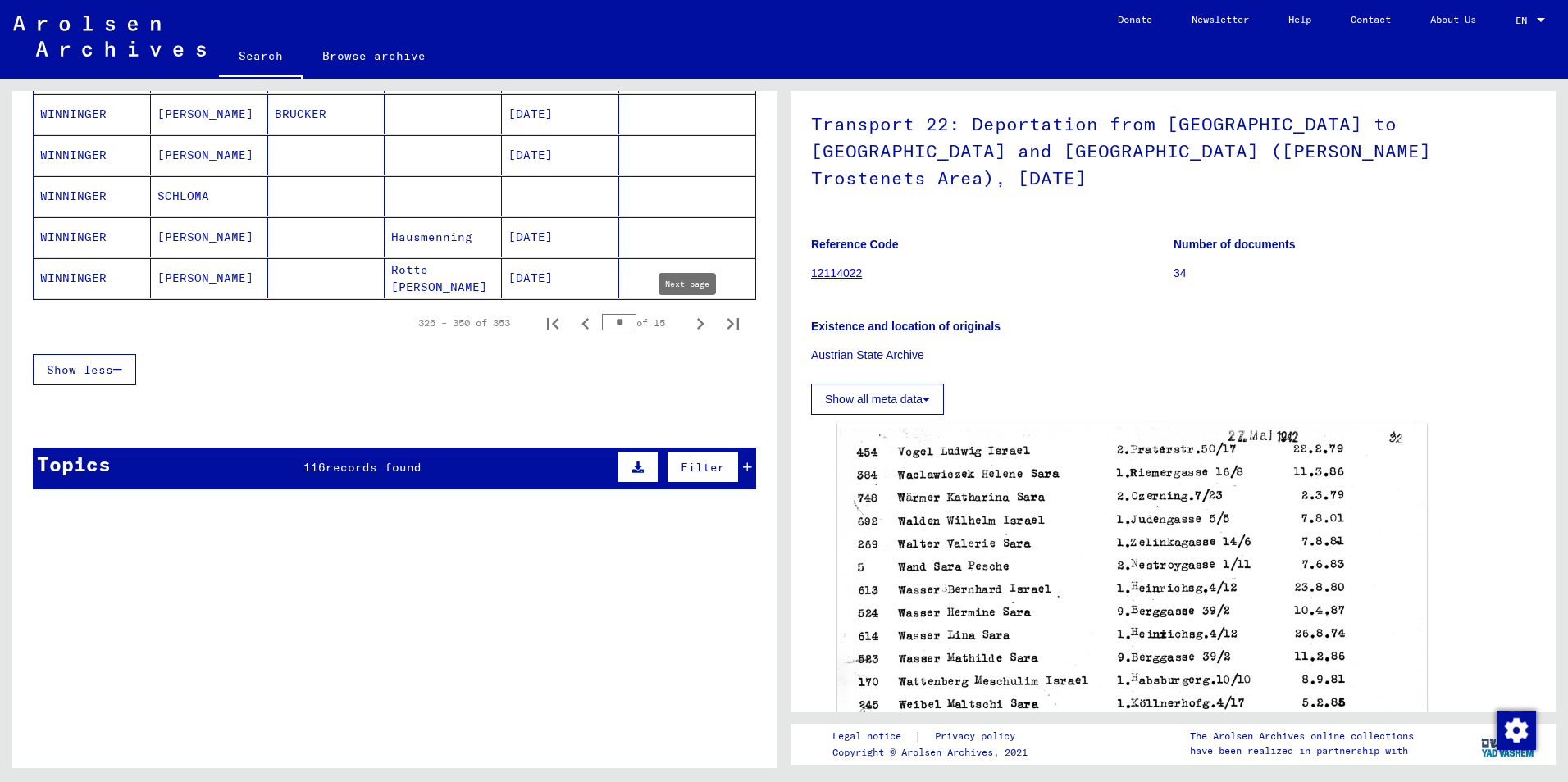
click at [688, 325] on icon "Next page" at bounding box center [700, 324] width 23 height 23
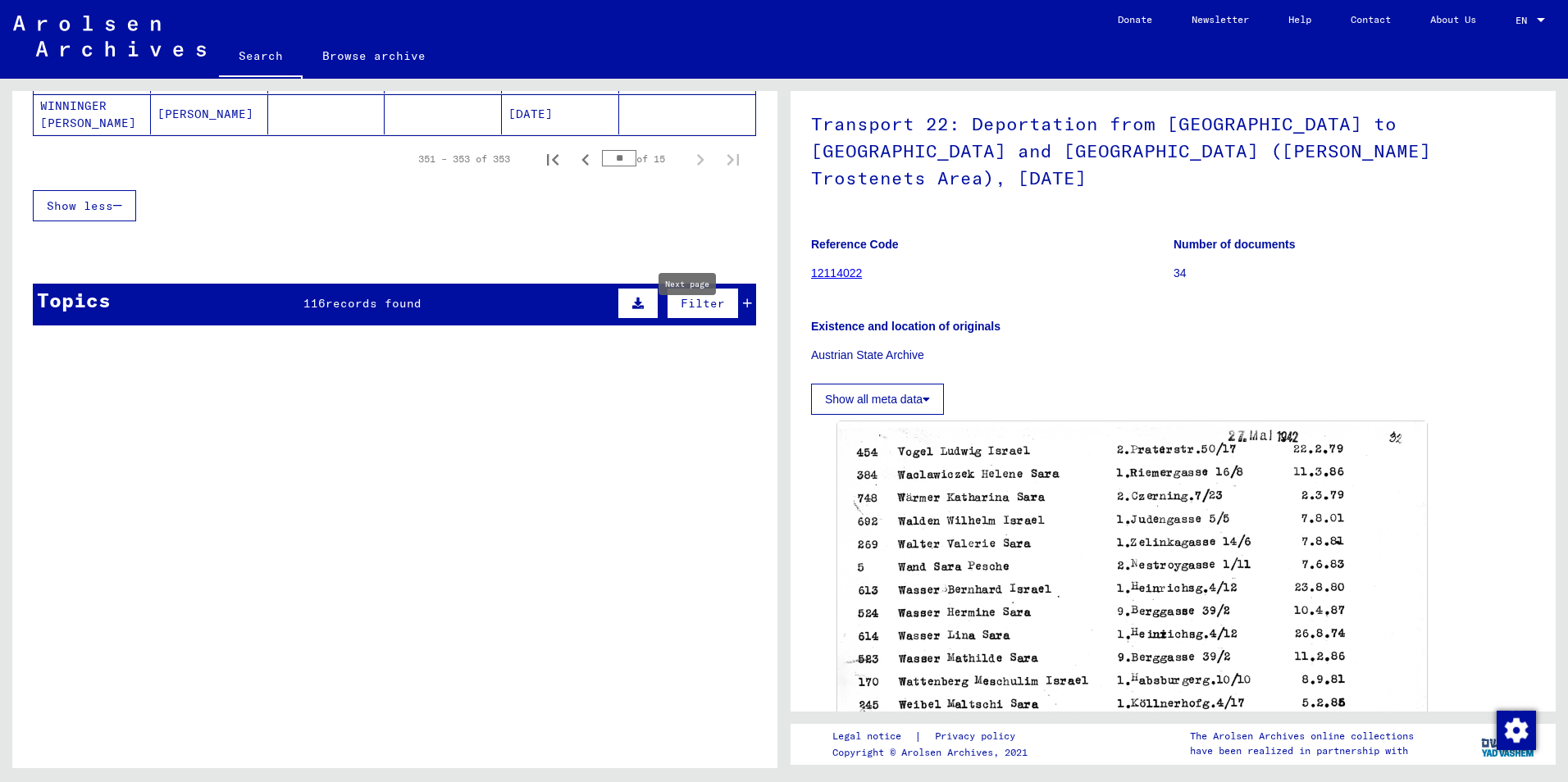
type input "**"
